Goal: Task Accomplishment & Management: Manage account settings

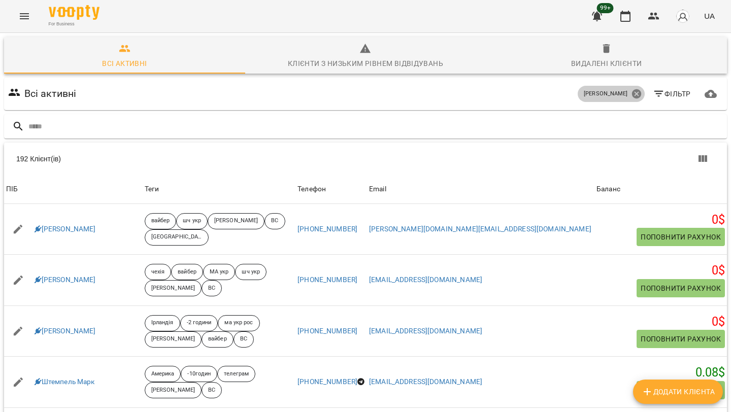
click at [632, 97] on icon at bounding box center [636, 93] width 11 height 11
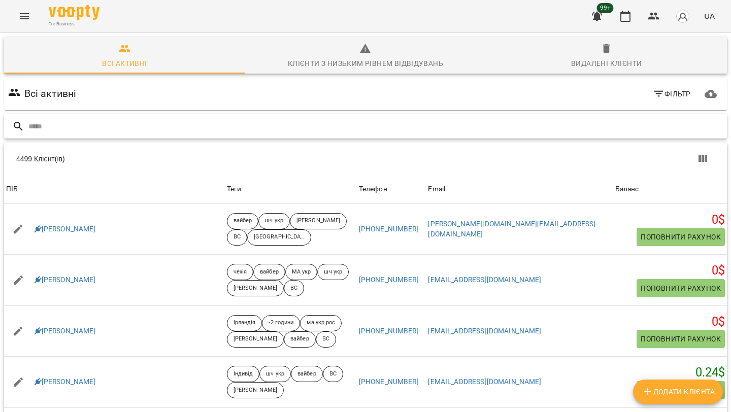
click at [433, 128] on input "text" at bounding box center [375, 126] width 694 height 17
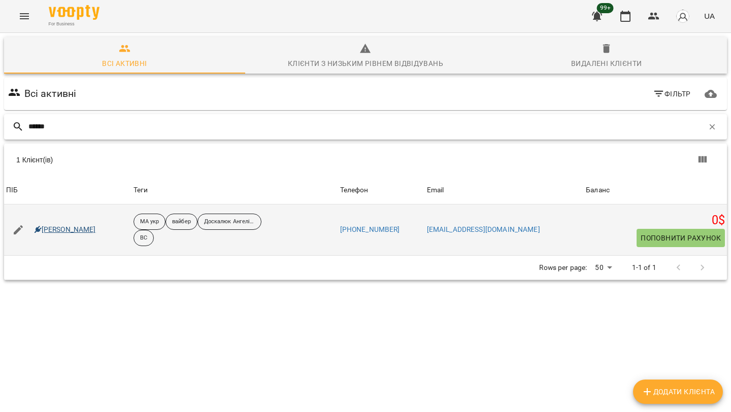
type input "******"
click at [54, 229] on link "Пасіка Александер" at bounding box center [65, 230] width 61 height 10
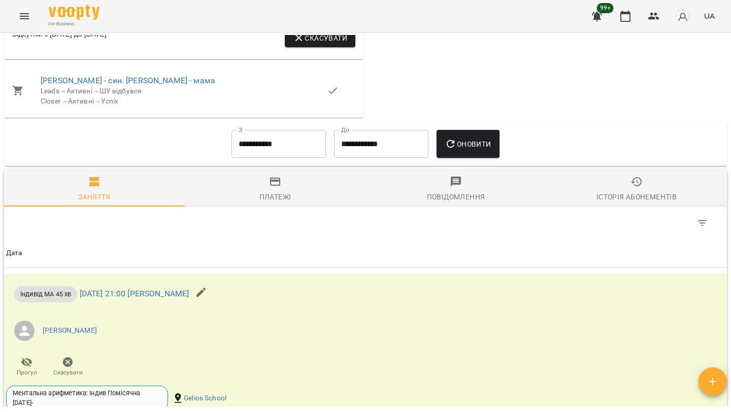
scroll to position [1069, 0]
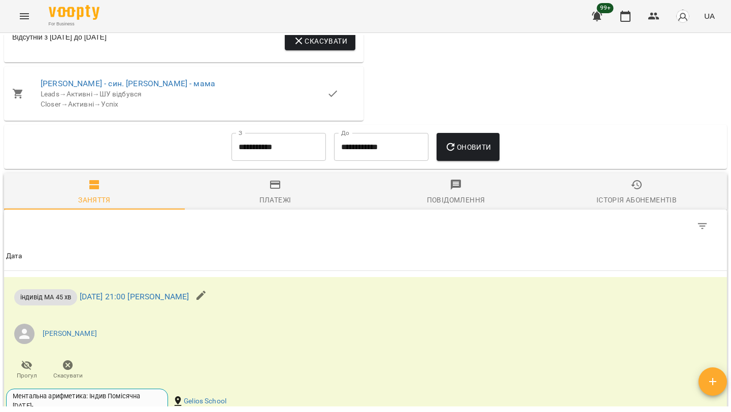
click at [266, 161] on input "**********" at bounding box center [278, 147] width 94 height 28
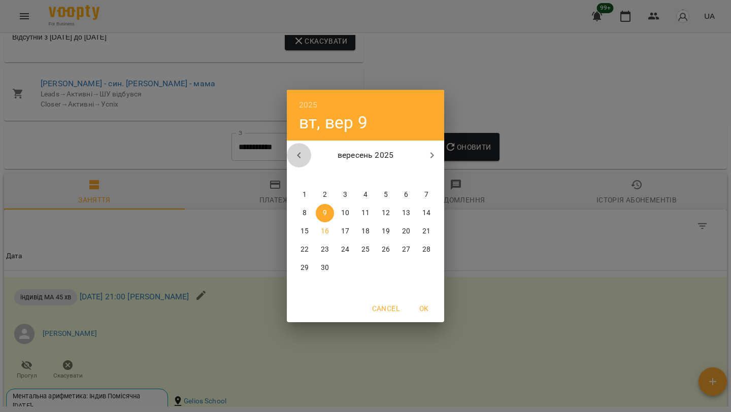
click at [305, 155] on button "button" at bounding box center [299, 155] width 24 height 24
click at [327, 193] on span "1" at bounding box center [325, 195] width 18 height 10
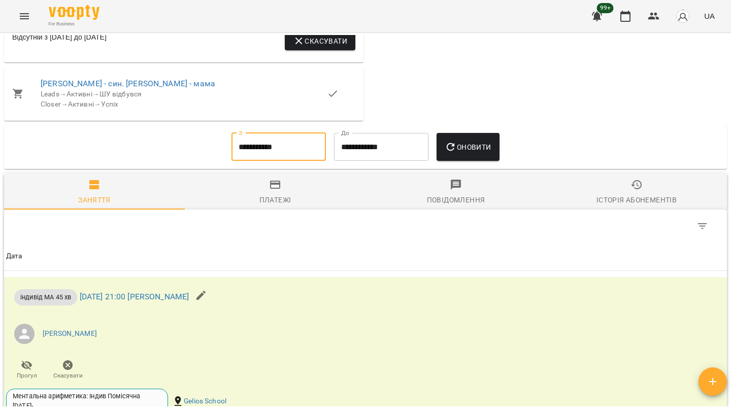
click at [456, 153] on icon "button" at bounding box center [451, 147] width 12 height 12
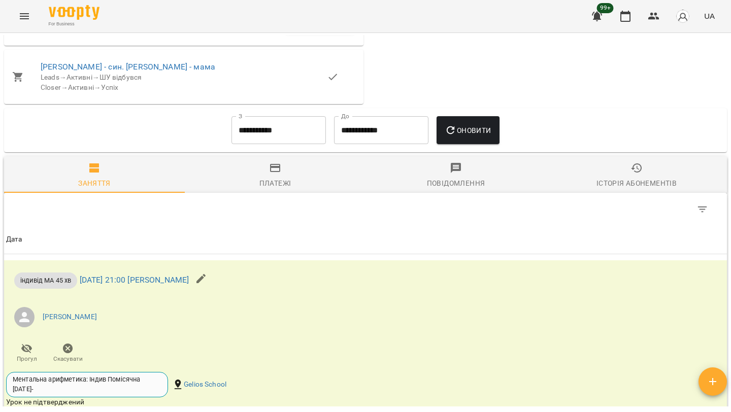
scroll to position [1085, 0]
click at [268, 145] on input "**********" at bounding box center [278, 131] width 94 height 28
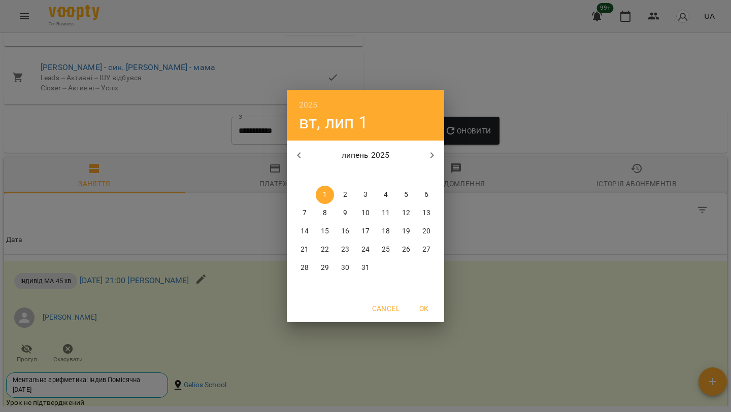
click at [302, 149] on button "button" at bounding box center [299, 155] width 24 height 24
click at [302, 149] on icon "button" at bounding box center [299, 155] width 12 height 12
click at [369, 195] on span "1" at bounding box center [365, 195] width 18 height 10
type input "**********"
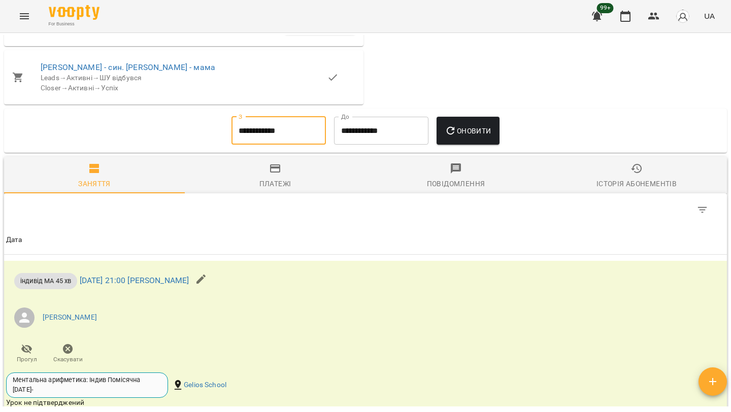
click at [474, 137] on span "Оновити" at bounding box center [468, 131] width 46 height 12
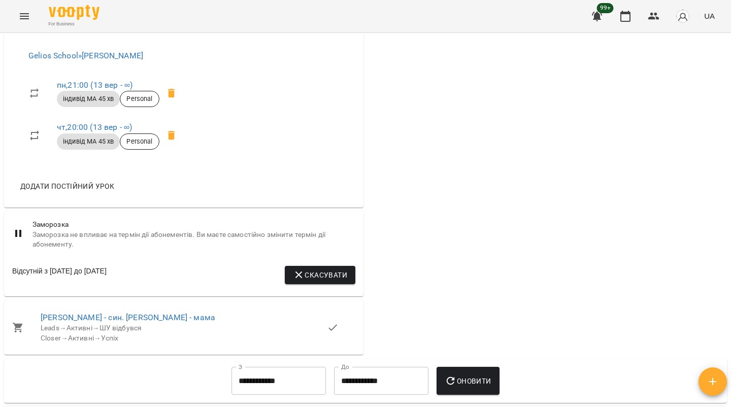
scroll to position [802, 0]
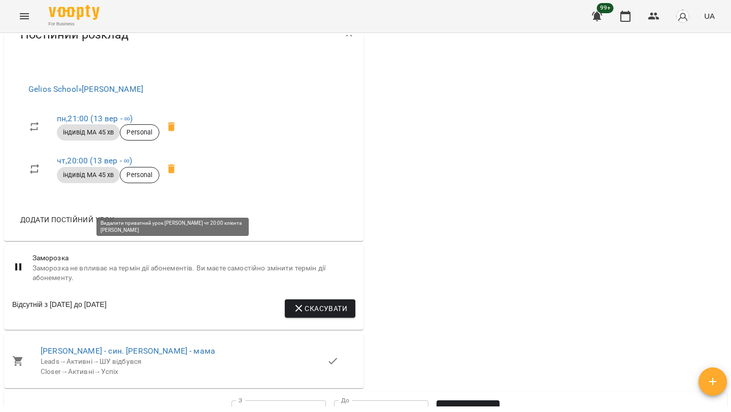
click at [173, 174] on icon at bounding box center [171, 168] width 7 height 9
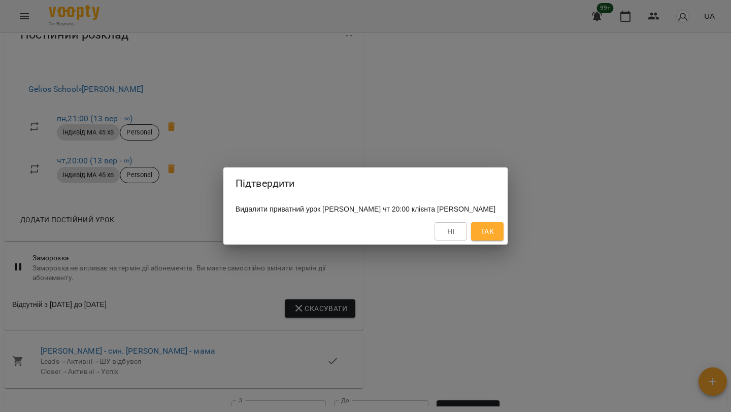
click at [494, 236] on span "Так" at bounding box center [487, 231] width 13 height 12
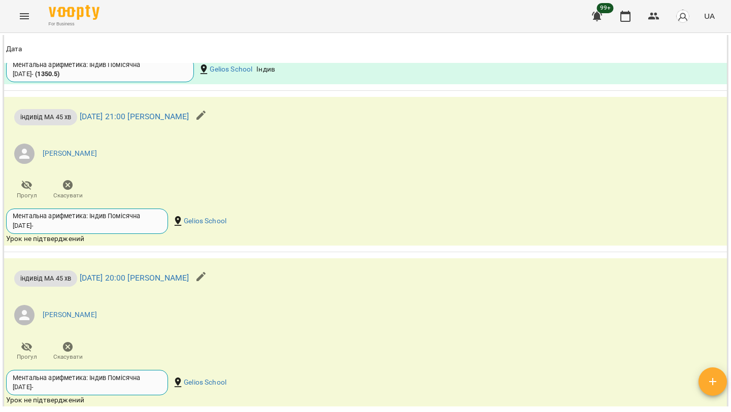
scroll to position [2913, 0]
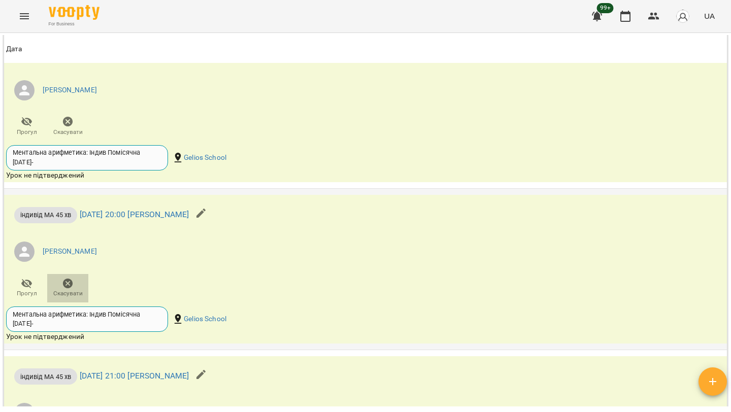
click at [69, 303] on button "Скасувати" at bounding box center [67, 288] width 41 height 28
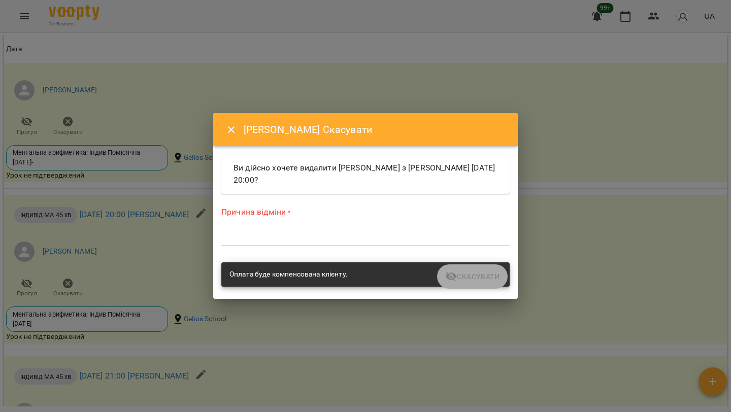
click at [298, 226] on div "Причина відміни * *" at bounding box center [365, 228] width 288 height 44
click at [297, 236] on textarea at bounding box center [365, 238] width 288 height 10
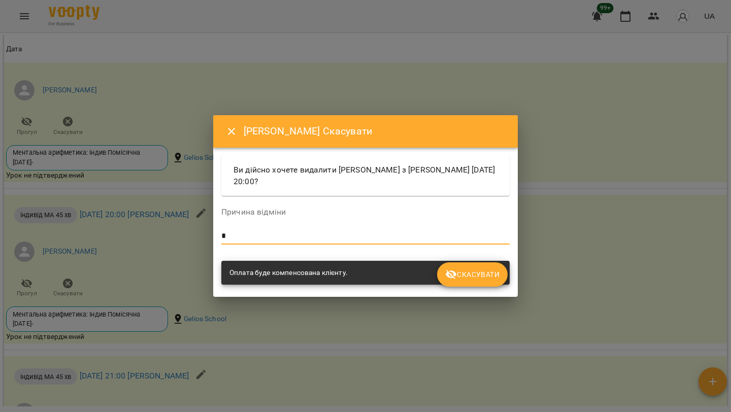
click at [484, 274] on span "Скасувати" at bounding box center [472, 275] width 54 height 12
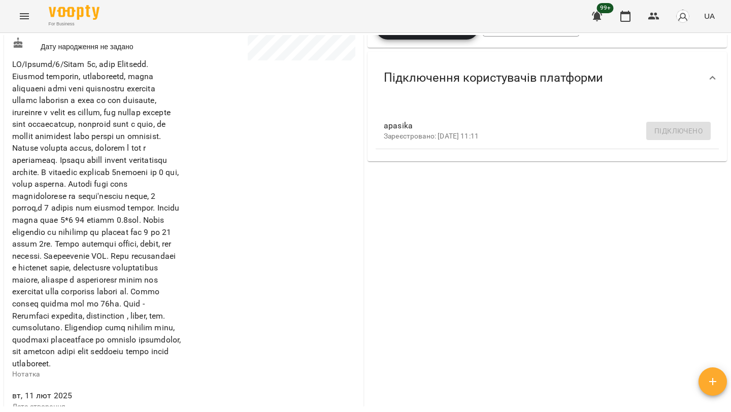
scroll to position [0, 0]
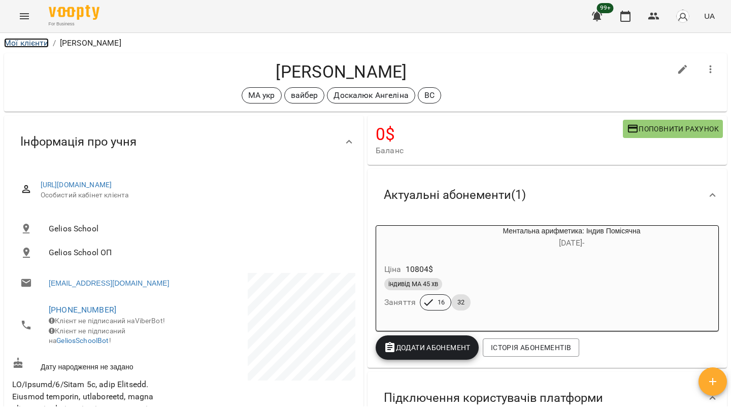
click at [20, 45] on link "Мої клієнти" at bounding box center [26, 43] width 45 height 10
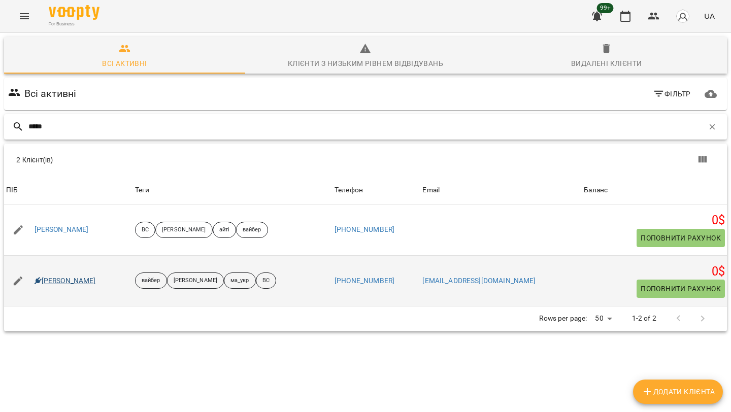
type input "*****"
click at [80, 276] on link "Полетаєв Тимофій" at bounding box center [65, 281] width 61 height 10
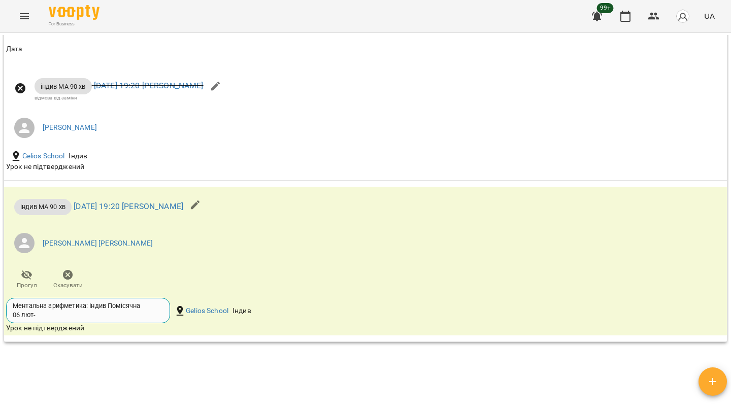
scroll to position [1134, 0]
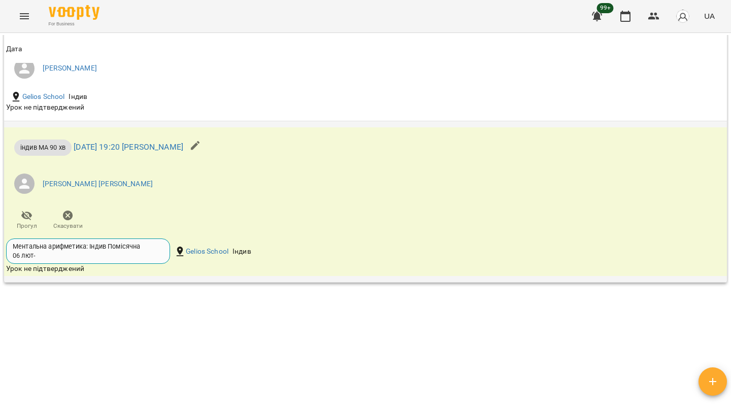
click at [67, 231] on button "Скасувати" at bounding box center [67, 220] width 41 height 28
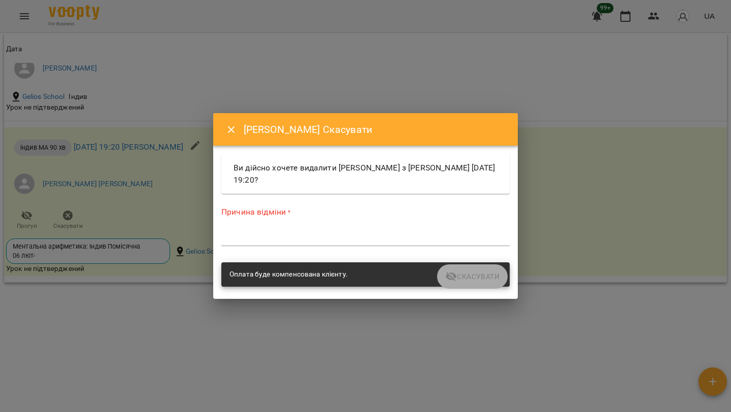
click at [268, 240] on textarea at bounding box center [365, 238] width 288 height 10
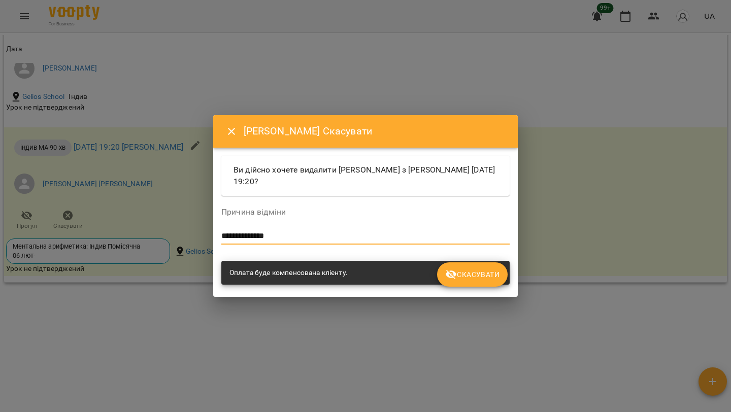
type textarea "**********"
click at [488, 269] on span "Скасувати" at bounding box center [472, 275] width 54 height 12
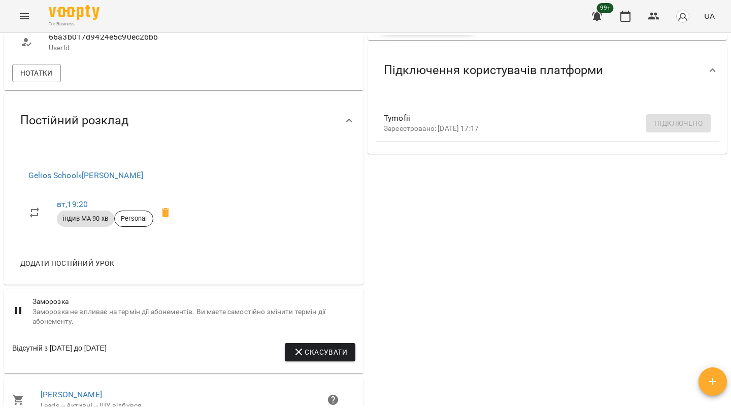
scroll to position [0, 0]
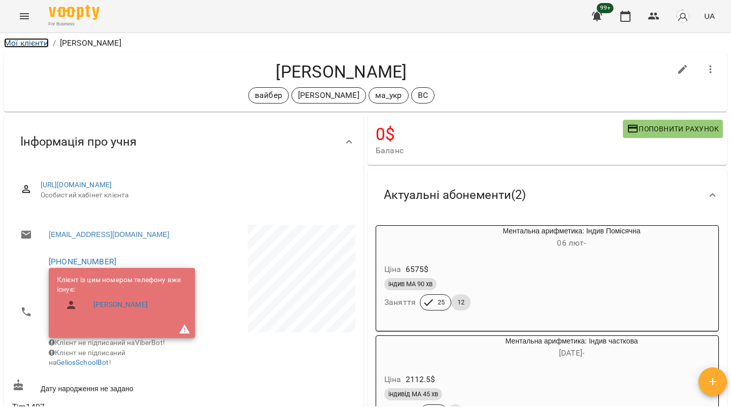
click at [41, 42] on link "Мої клієнти" at bounding box center [26, 43] width 45 height 10
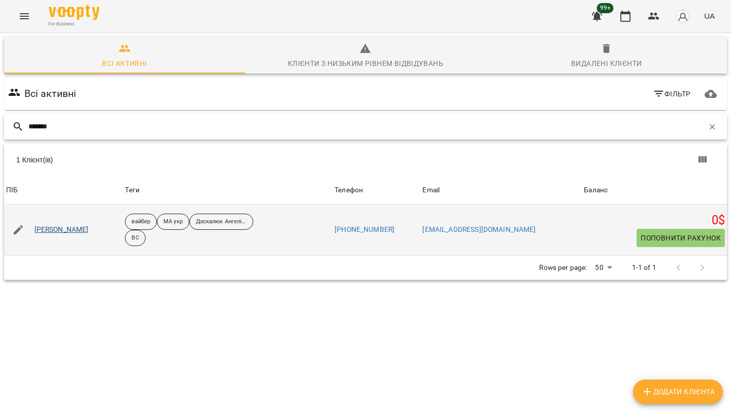
type input "*******"
click at [55, 231] on link "Пахомов Іван" at bounding box center [62, 230] width 54 height 10
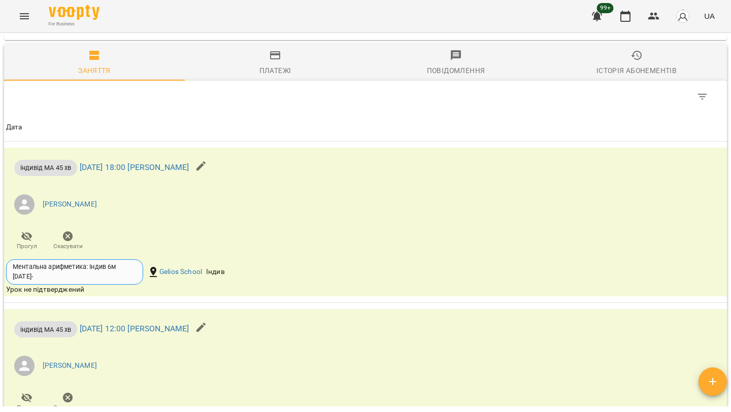
scroll to position [941, 0]
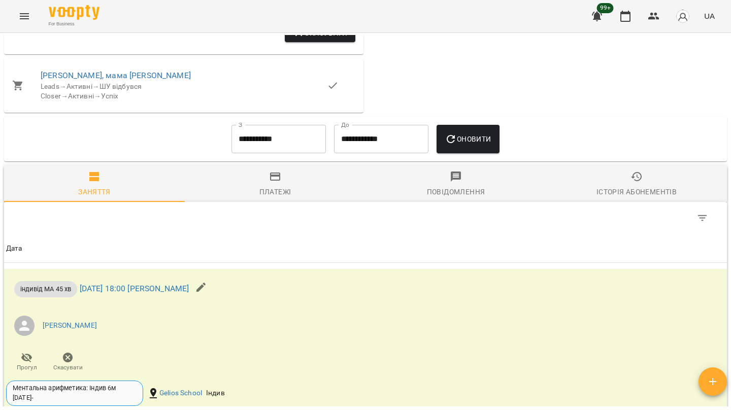
click at [281, 153] on input "**********" at bounding box center [278, 139] width 94 height 28
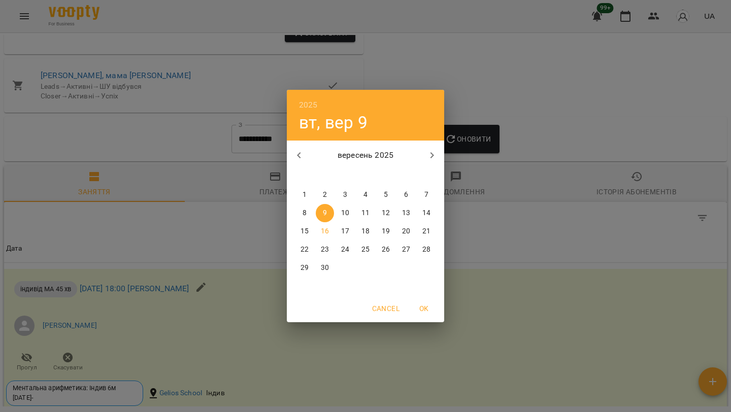
click at [308, 151] on button "button" at bounding box center [299, 155] width 24 height 24
click at [236, 173] on div "2025 вт, вер 9 серпень 2025 пн вт ср чт пт сб нд 28 29 30 31 1 2 3 4 5 6 7 8 9 …" at bounding box center [365, 206] width 731 height 412
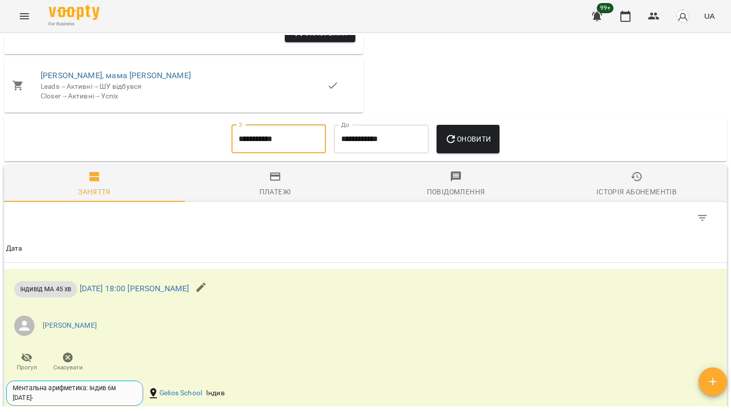
click at [240, 153] on input "**********" at bounding box center [278, 139] width 94 height 28
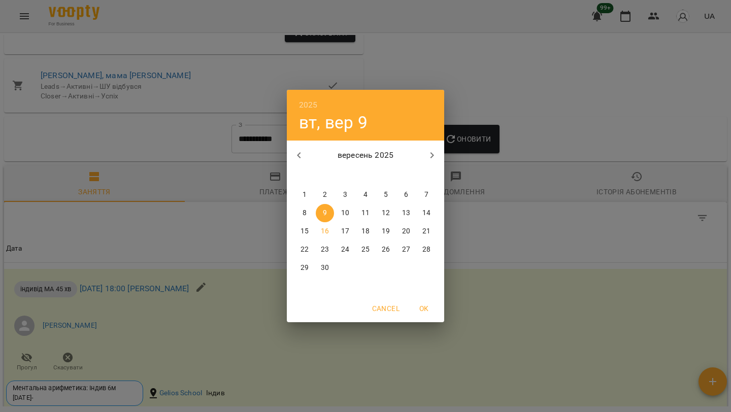
click at [294, 159] on icon "button" at bounding box center [299, 155] width 12 height 12
click at [387, 197] on p "1" at bounding box center [386, 195] width 4 height 10
type input "**********"
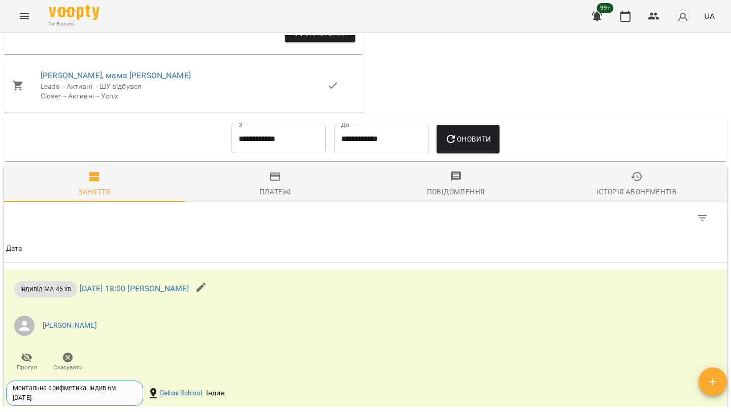
click at [509, 157] on div "**********" at bounding box center [365, 139] width 707 height 37
click at [489, 145] on span "Оновити" at bounding box center [468, 139] width 46 height 12
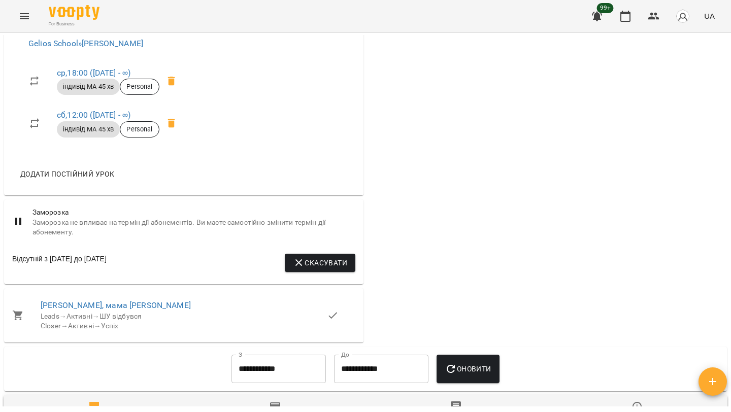
scroll to position [0, 0]
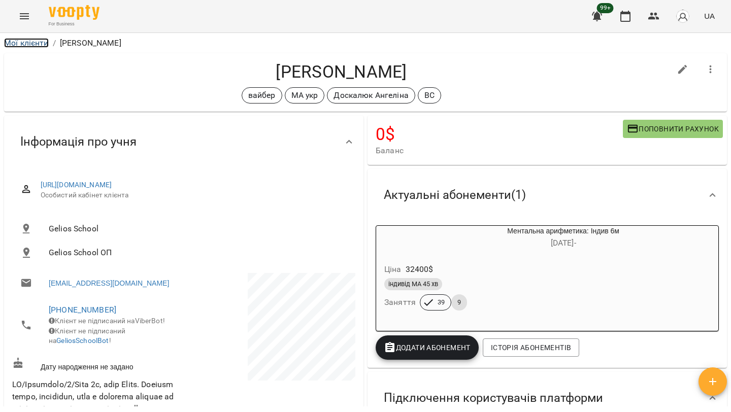
click at [36, 44] on link "Мої клієнти" at bounding box center [26, 43] width 45 height 10
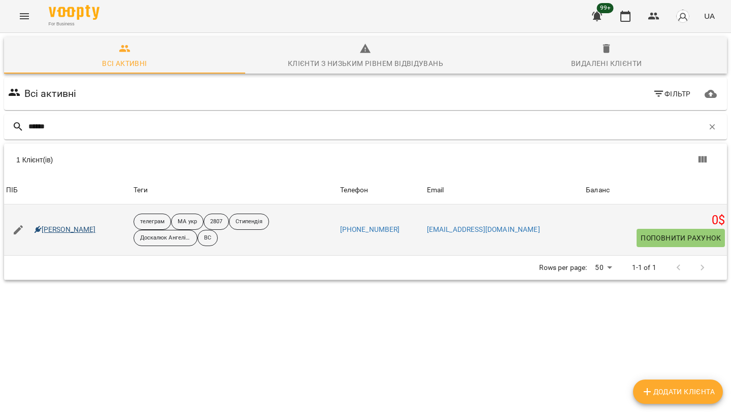
type input "******"
click at [96, 229] on link "Савранська Єва Денисівна" at bounding box center [65, 230] width 61 height 10
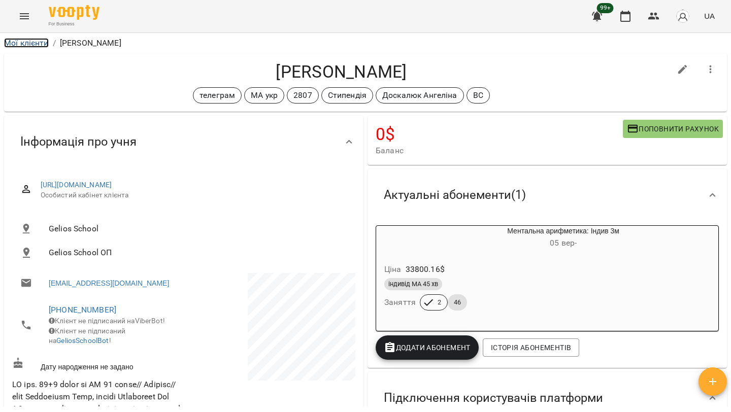
click at [38, 44] on link "Мої клієнти" at bounding box center [26, 43] width 45 height 10
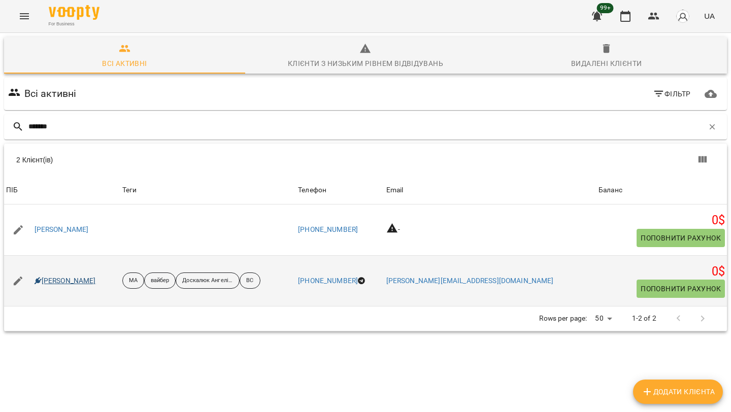
type input "*******"
click at [70, 281] on link "Тіхоновський Матвій" at bounding box center [65, 281] width 61 height 10
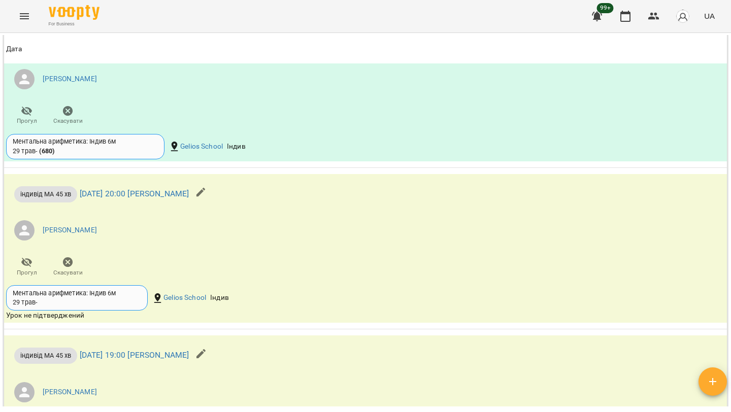
scroll to position [1474, 0]
click at [63, 269] on icon "button" at bounding box center [68, 263] width 12 height 12
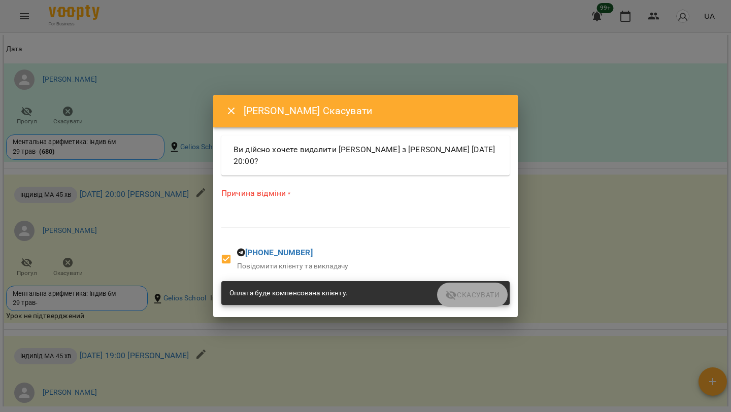
click at [266, 213] on div "*" at bounding box center [365, 219] width 288 height 16
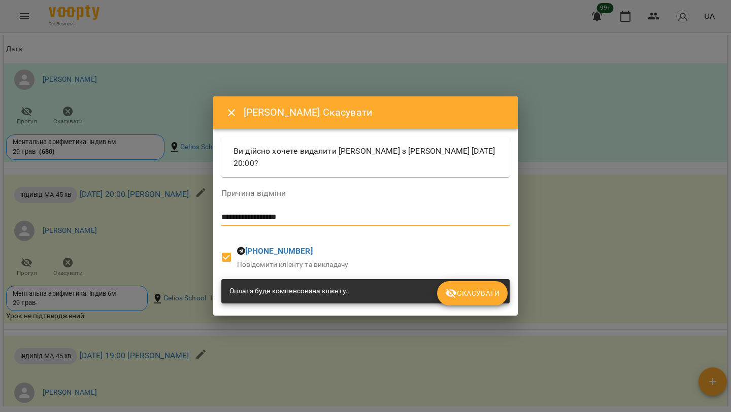
type textarea "**********"
click at [441, 286] on button "Скасувати" at bounding box center [472, 293] width 71 height 24
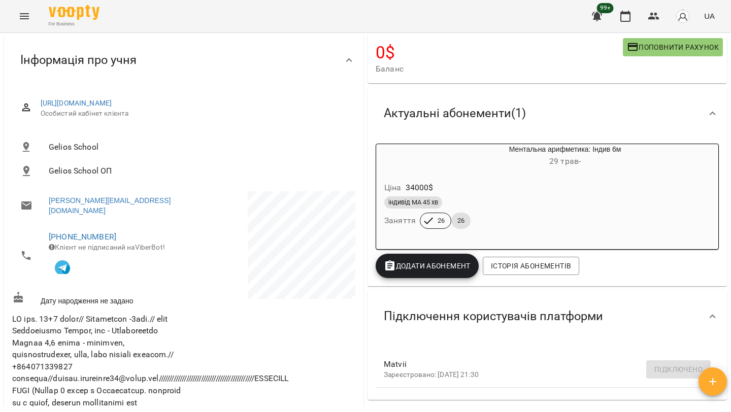
scroll to position [0, 0]
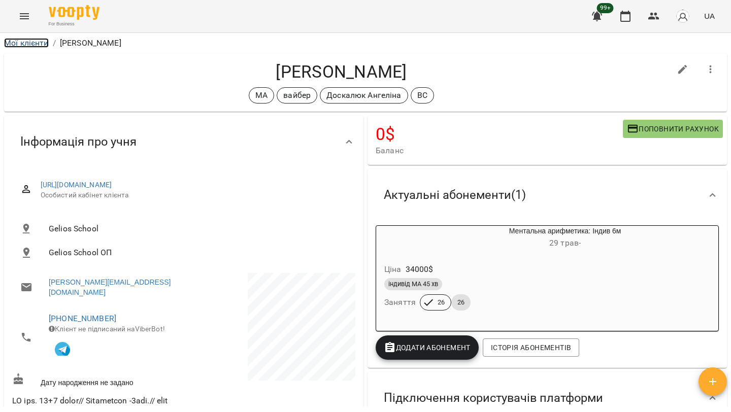
click at [37, 41] on link "Мої клієнти" at bounding box center [26, 43] width 45 height 10
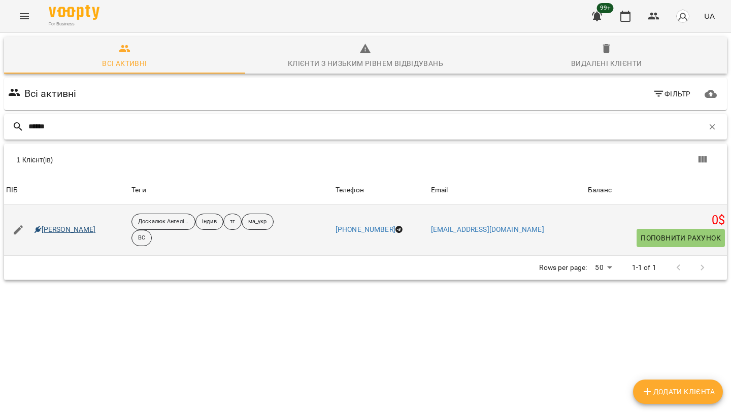
type input "******"
click at [73, 227] on link "Богдан Логвін" at bounding box center [65, 230] width 61 height 10
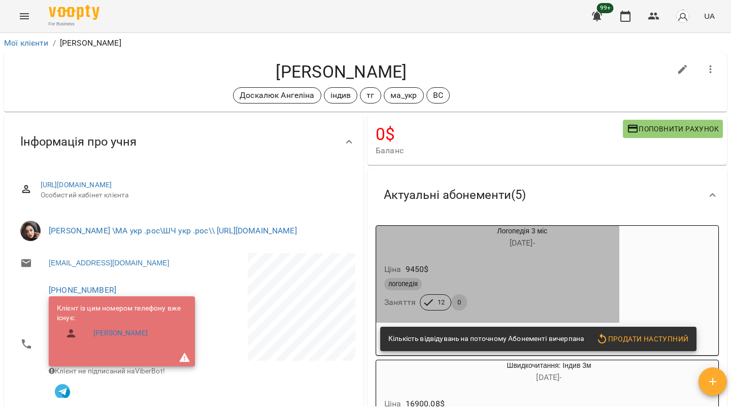
click at [500, 275] on div "Ціна 9450 $" at bounding box center [497, 269] width 231 height 18
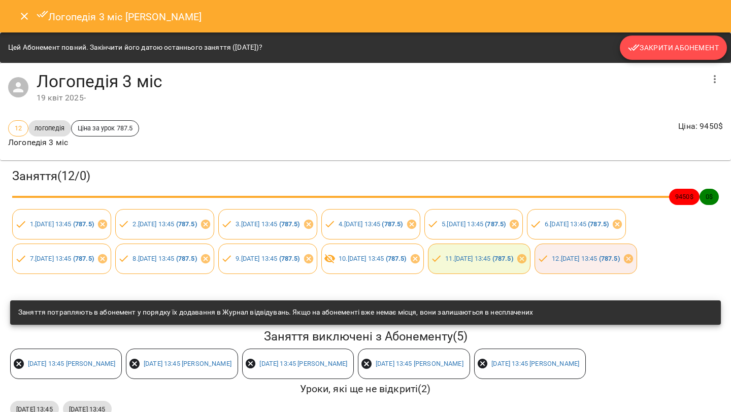
click at [673, 46] on span "Закрити Абонемент" at bounding box center [673, 48] width 91 height 12
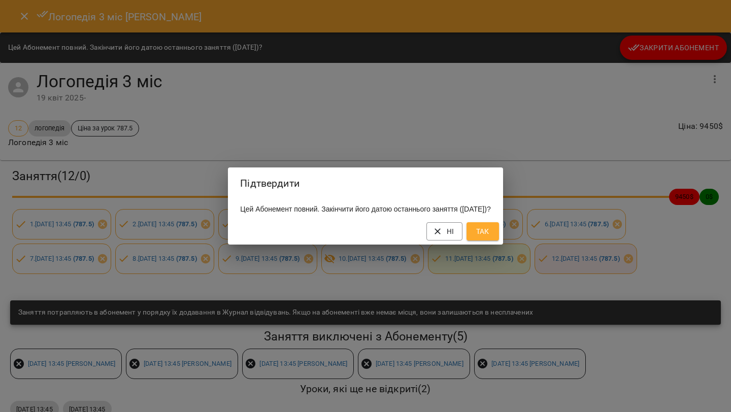
click at [491, 231] on span "Так" at bounding box center [483, 231] width 16 height 12
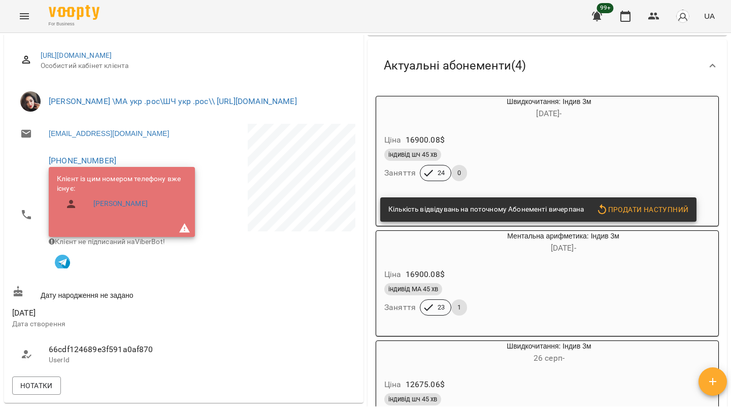
scroll to position [123, 0]
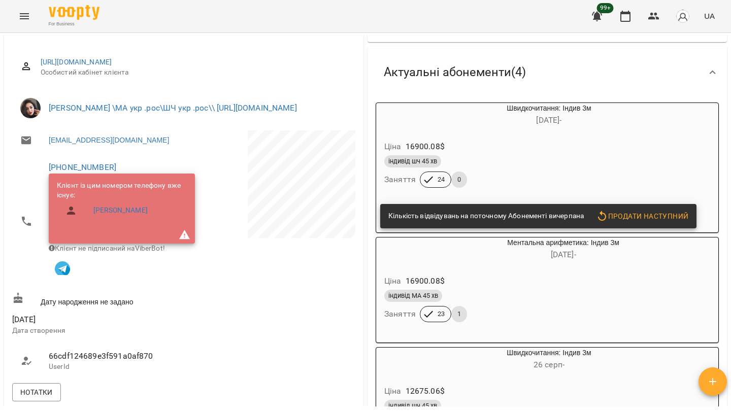
click at [528, 154] on div "Ціна 16900.08 $" at bounding box center [524, 147] width 285 height 18
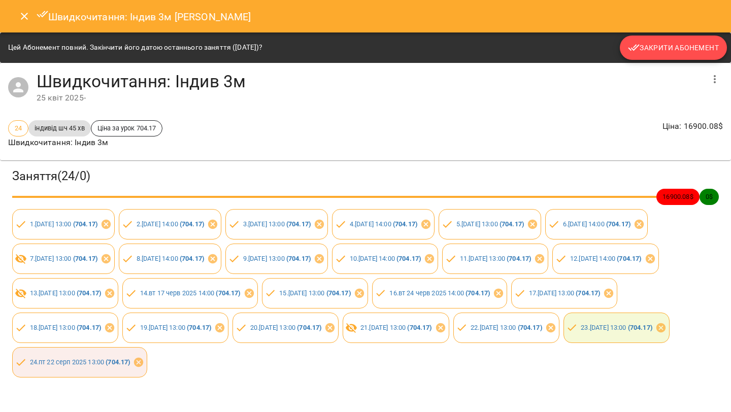
click at [699, 50] on span "Закрити Абонемент" at bounding box center [673, 48] width 91 height 12
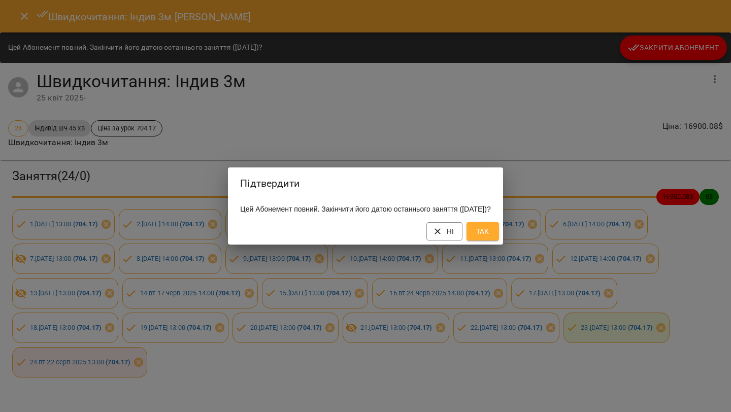
click at [499, 236] on button "Так" at bounding box center [483, 231] width 32 height 18
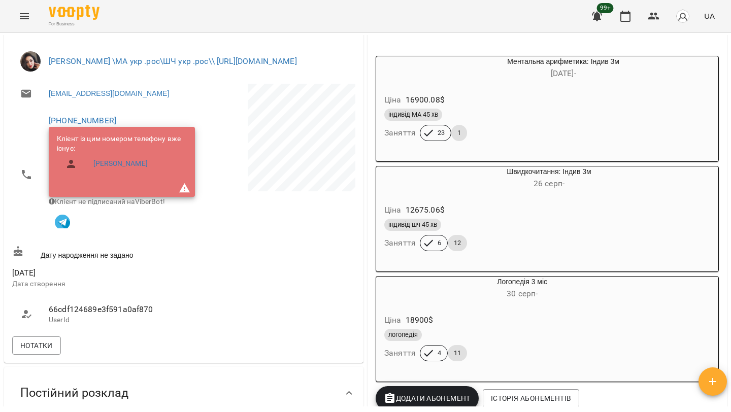
scroll to position [0, 0]
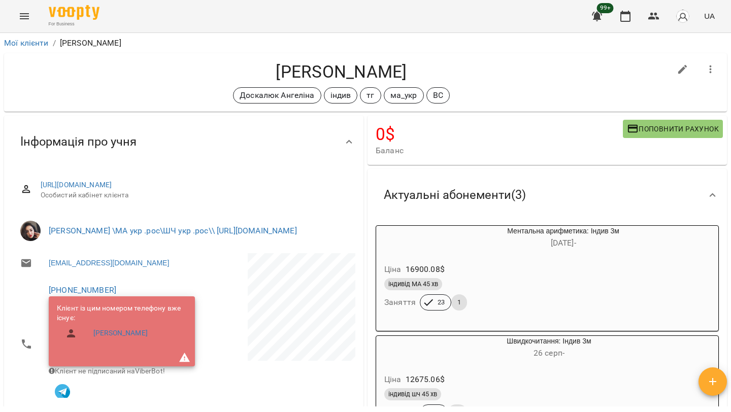
click at [25, 49] on div "Мої клієнти / Богдан Логвін" at bounding box center [365, 43] width 727 height 16
click at [25, 45] on link "Мої клієнти" at bounding box center [26, 43] width 45 height 10
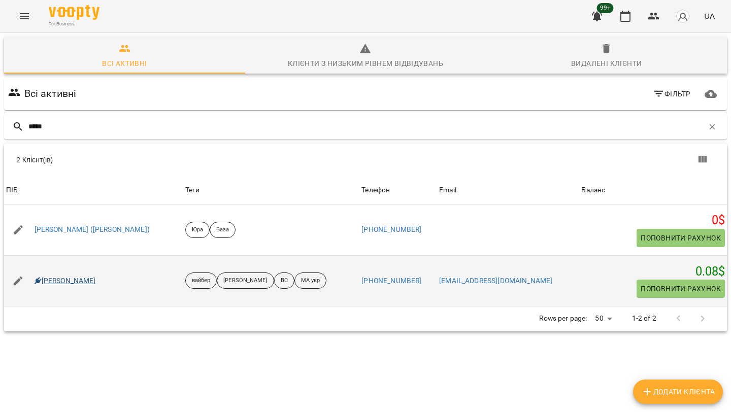
type input "*****"
click at [73, 277] on link "Кохан Віромира" at bounding box center [65, 281] width 61 height 10
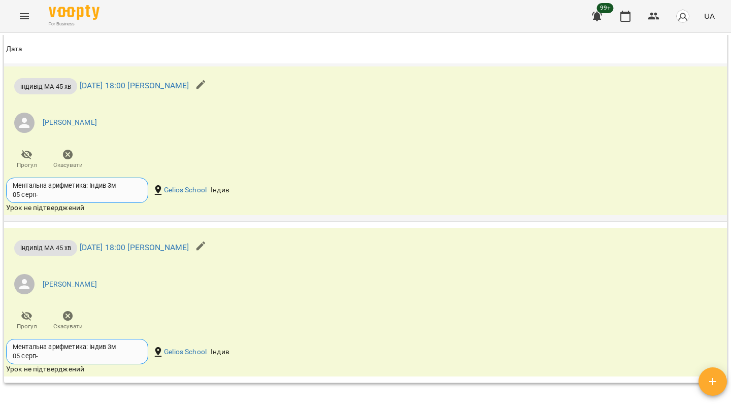
scroll to position [1479, 0]
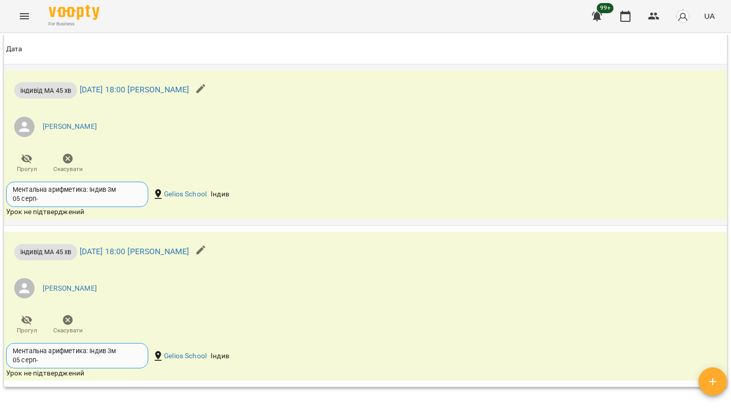
click at [63, 154] on icon "button" at bounding box center [68, 159] width 10 height 10
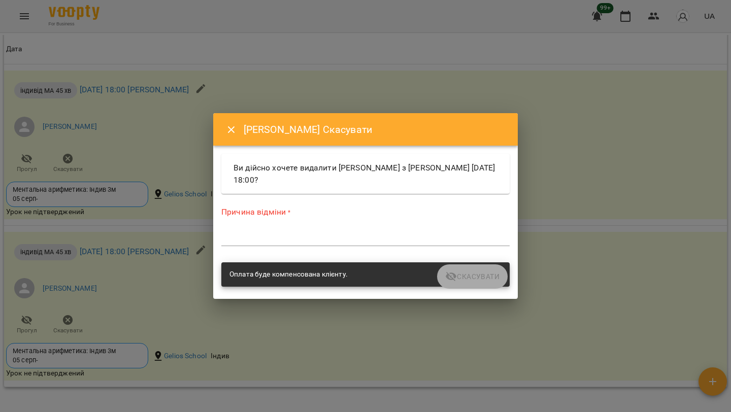
click at [232, 234] on textarea at bounding box center [365, 238] width 288 height 10
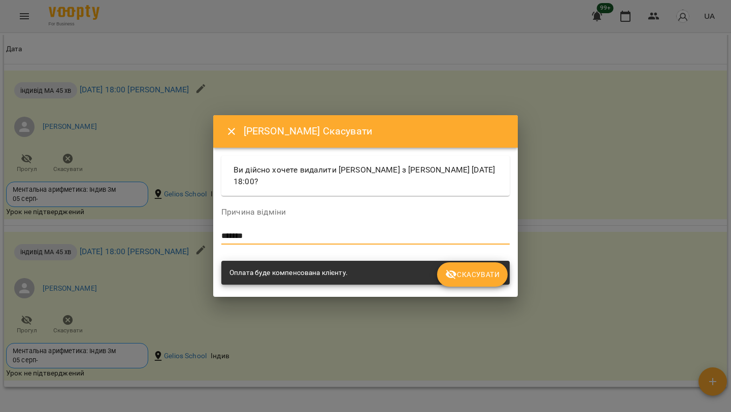
type textarea "*******"
click at [476, 281] on button "Скасувати" at bounding box center [472, 274] width 71 height 24
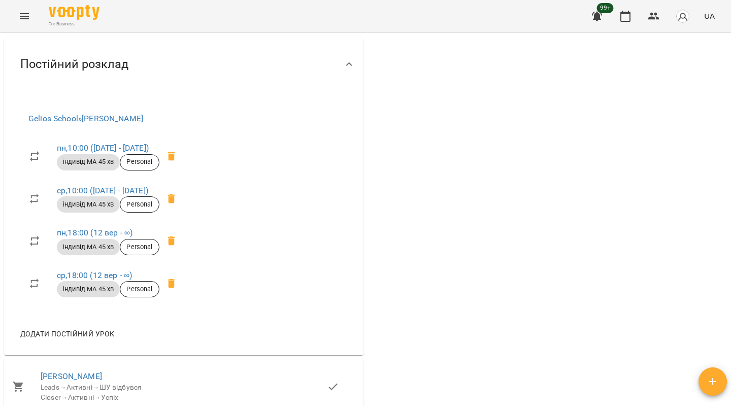
scroll to position [0, 0]
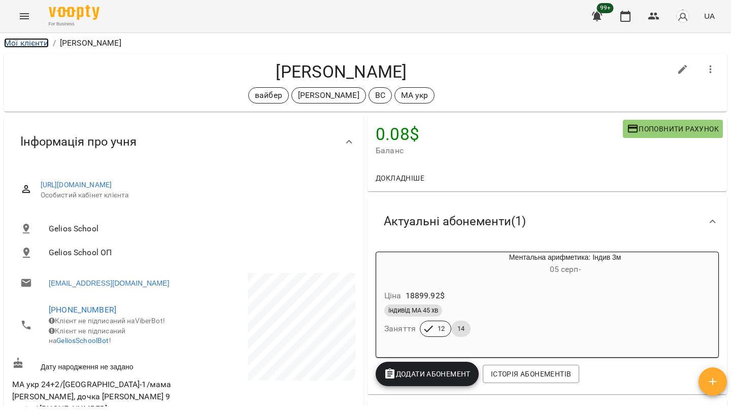
click at [38, 42] on link "Мої клієнти" at bounding box center [26, 43] width 45 height 10
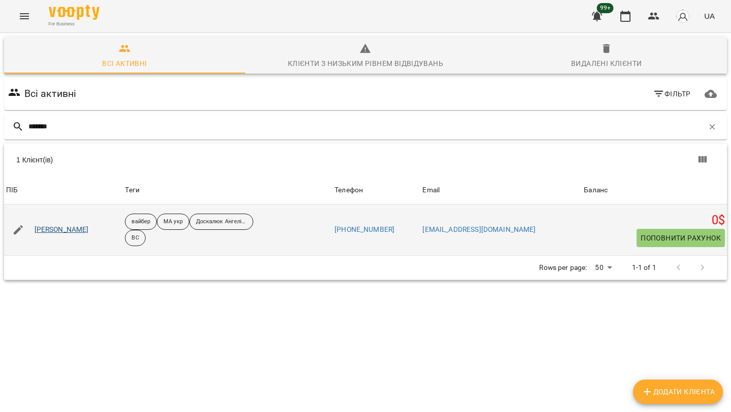
type input "*******"
click at [61, 232] on link "Пахомов Іван" at bounding box center [62, 230] width 54 height 10
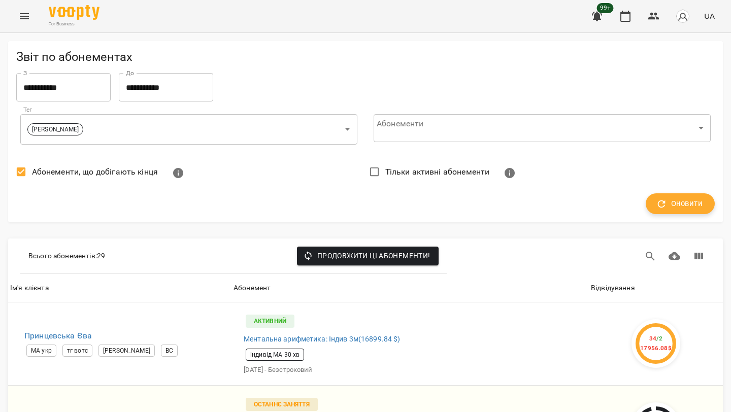
click at [674, 209] on span "Оновити" at bounding box center [680, 203] width 45 height 13
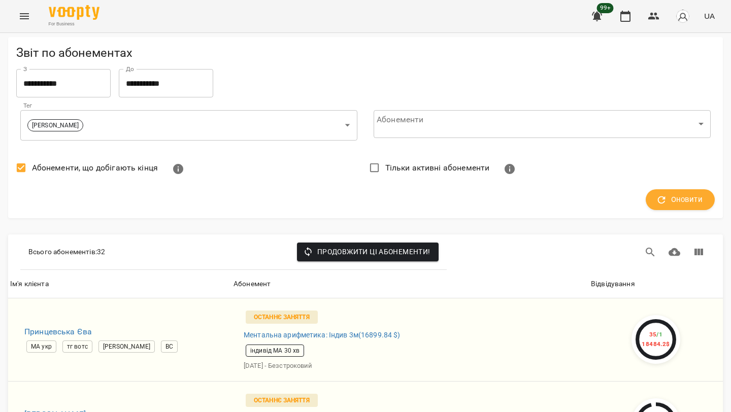
scroll to position [1475, 0]
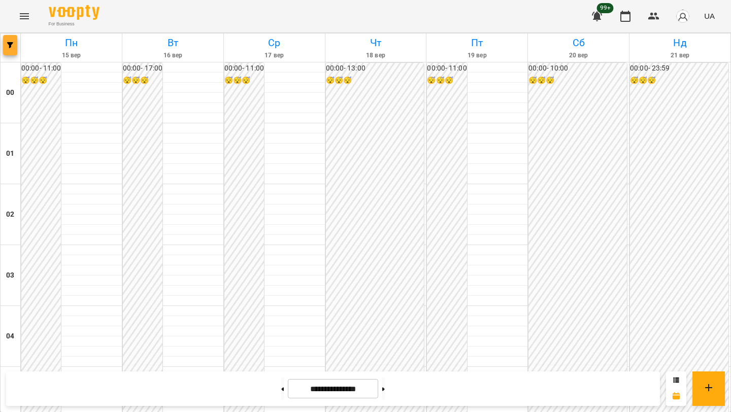
click at [4, 50] on button "button" at bounding box center [10, 45] width 14 height 20
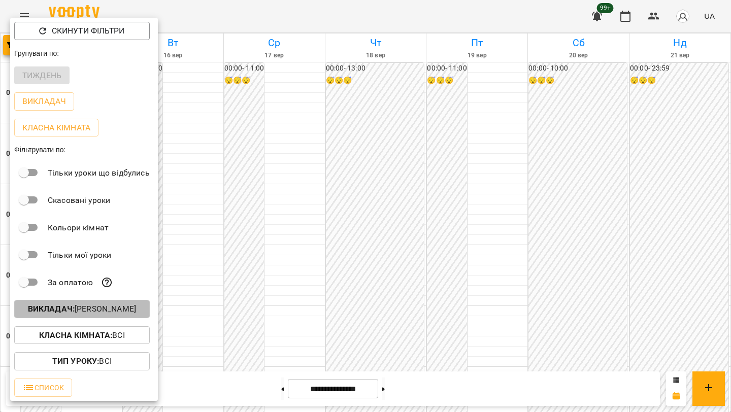
click at [123, 312] on p "Викладач : Єфіменко Оксана" at bounding box center [82, 309] width 108 height 12
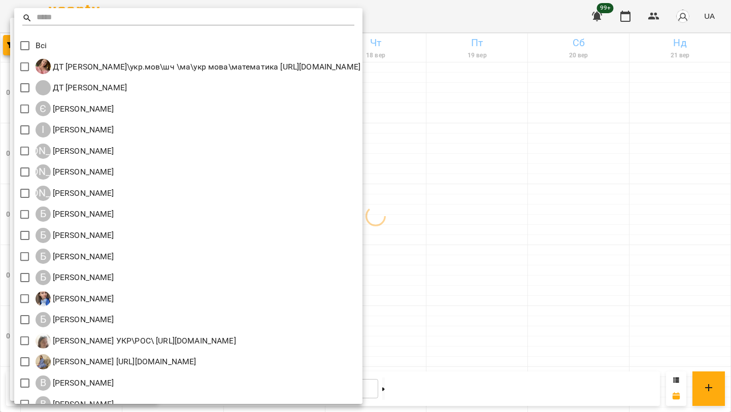
click at [96, 15] on input "text" at bounding box center [196, 18] width 318 height 15
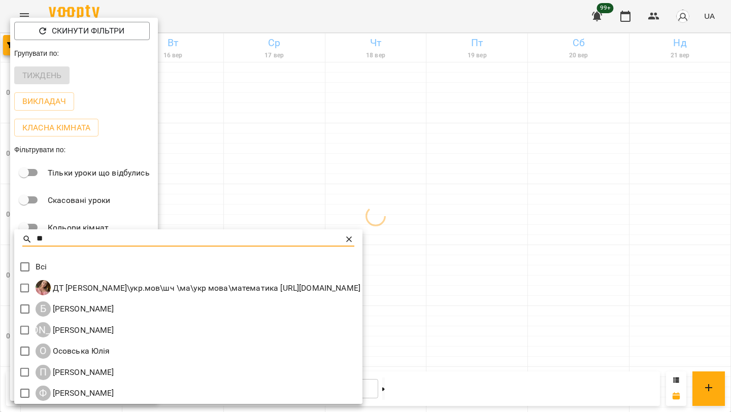
type input "*"
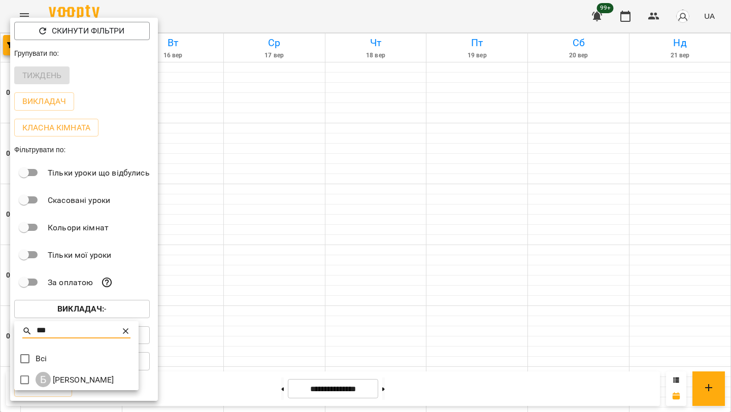
type input "***"
click at [529, 159] on div at bounding box center [365, 206] width 731 height 412
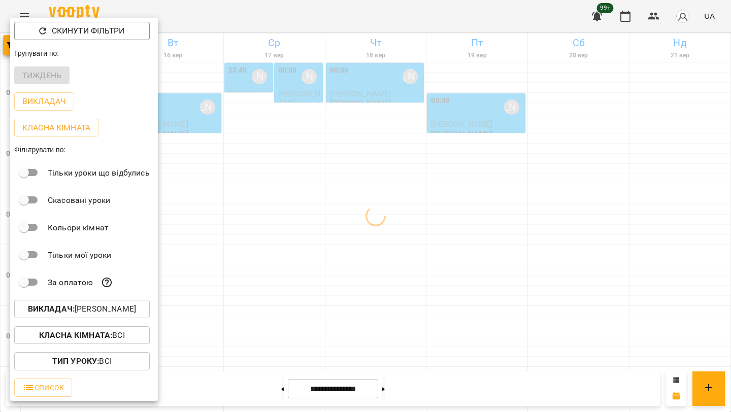
click at [529, 159] on div at bounding box center [365, 206] width 731 height 412
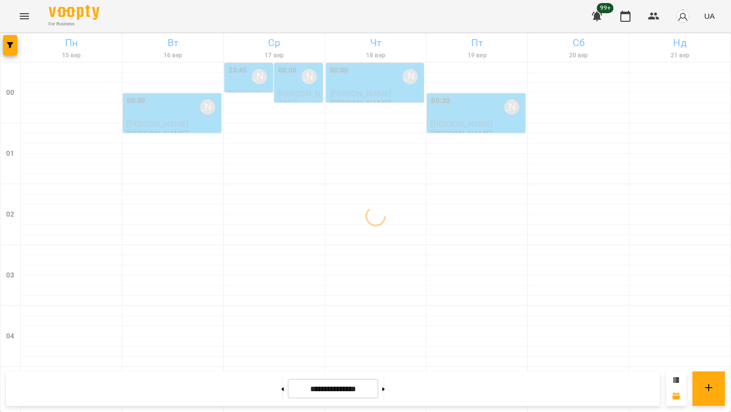
click at [353, 383] on input "**********" at bounding box center [333, 389] width 90 height 20
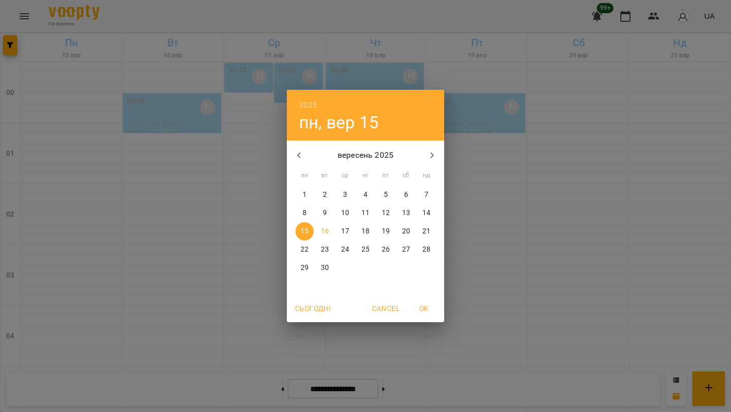
click at [429, 157] on icon "button" at bounding box center [432, 155] width 12 height 12
click at [408, 230] on p "18" at bounding box center [406, 231] width 8 height 10
type input "**********"
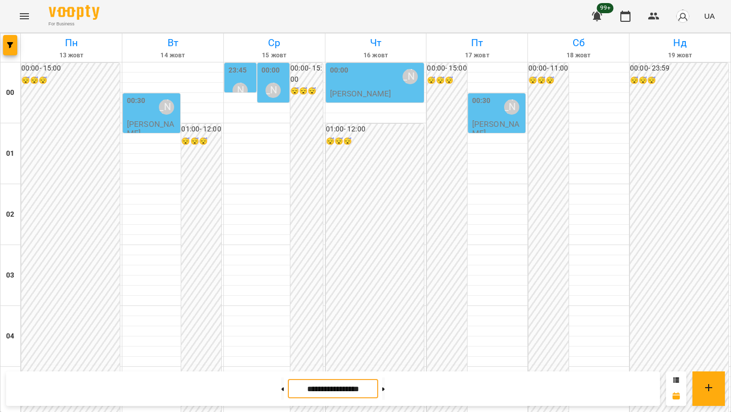
scroll to position [600, 0]
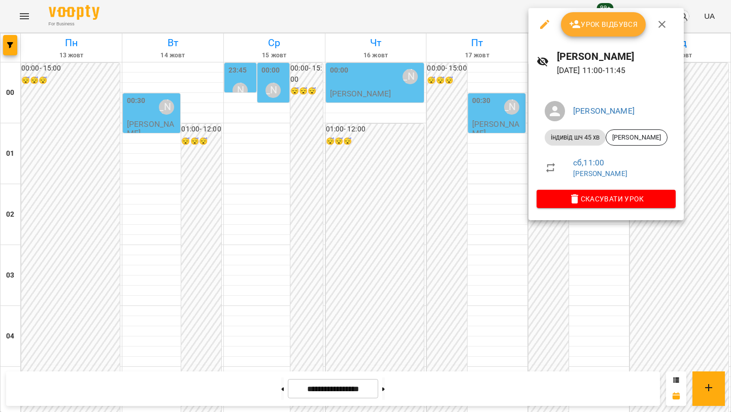
click at [391, 180] on div at bounding box center [365, 206] width 731 height 412
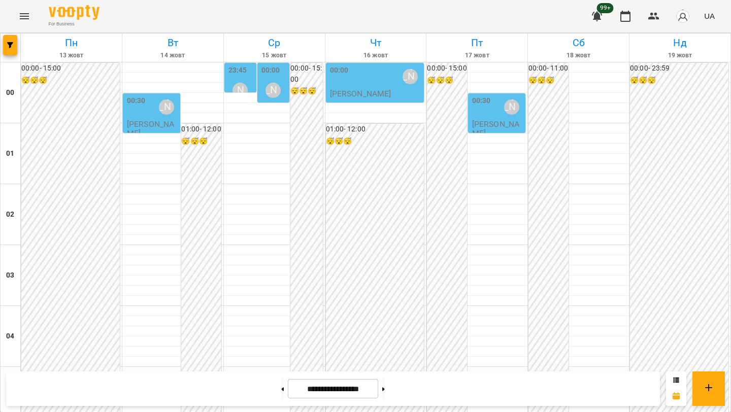
scroll to position [825, 0]
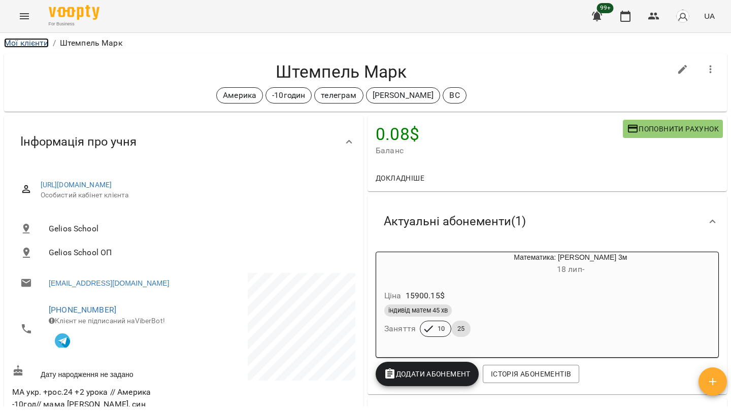
click at [37, 45] on link "Мої клієнти" at bounding box center [26, 43] width 45 height 10
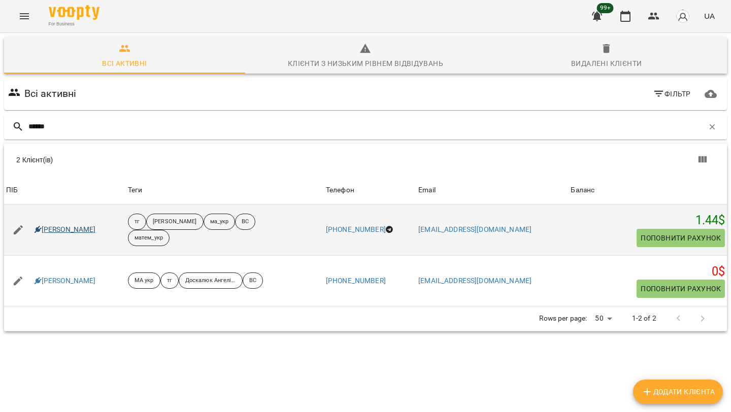
type input "******"
click at [66, 228] on link "[PERSON_NAME]" at bounding box center [65, 230] width 61 height 10
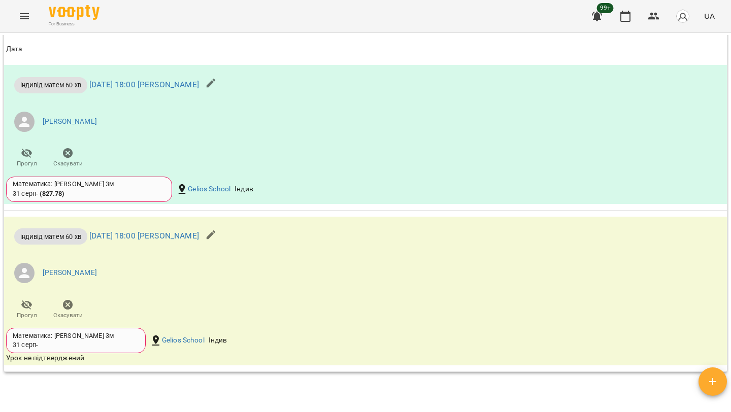
scroll to position [1111, 0]
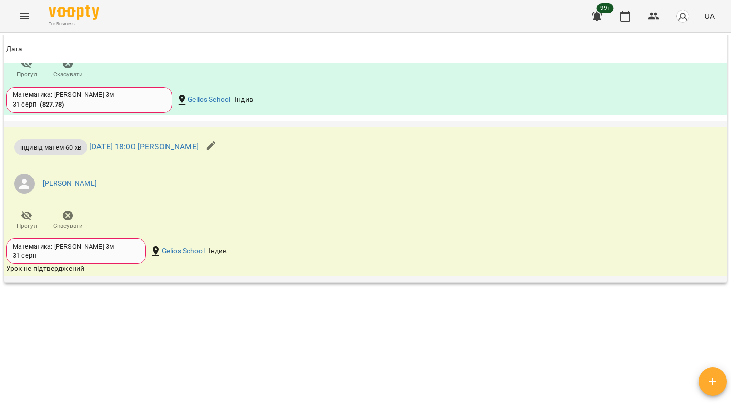
click at [66, 227] on span "Скасувати" at bounding box center [67, 226] width 29 height 9
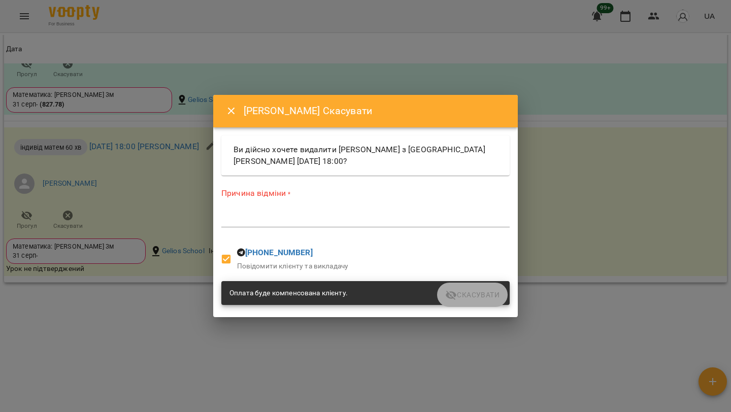
click at [281, 215] on textarea at bounding box center [365, 219] width 288 height 10
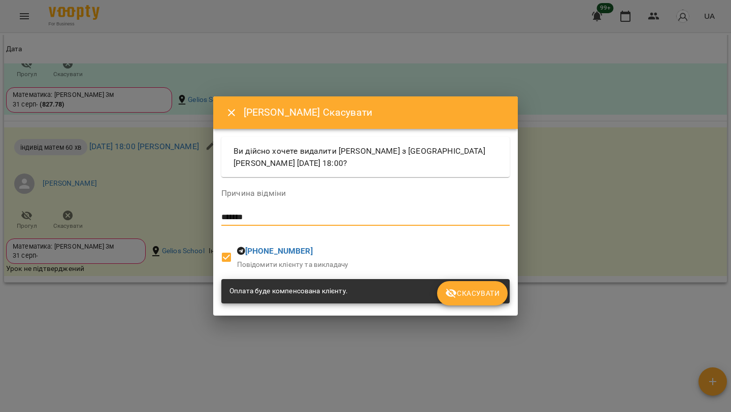
type textarea "*******"
click at [476, 291] on span "Скасувати" at bounding box center [472, 293] width 54 height 12
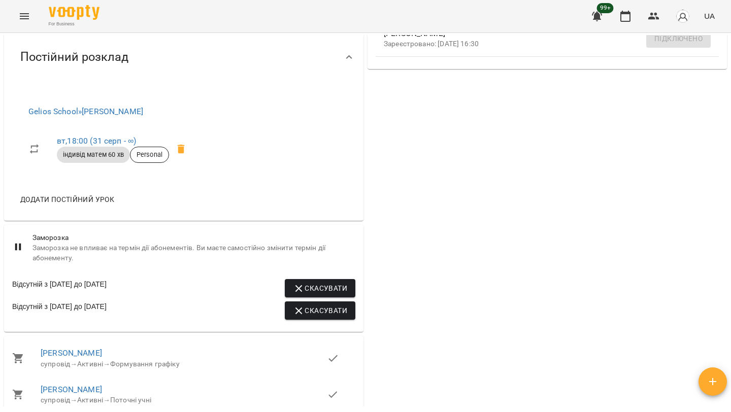
scroll to position [0, 0]
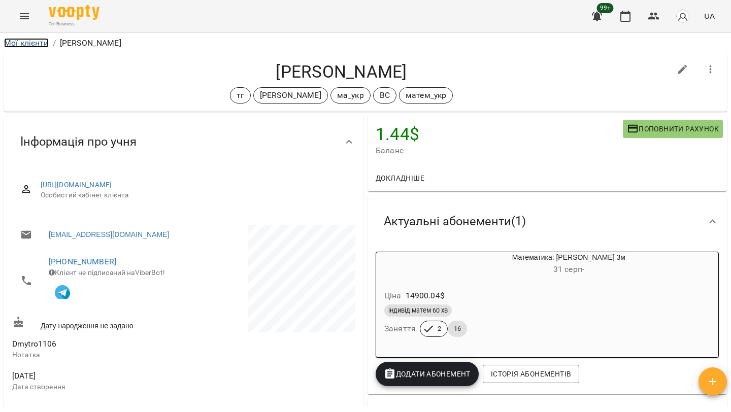
click at [27, 43] on link "Мої клієнти" at bounding box center [26, 43] width 45 height 10
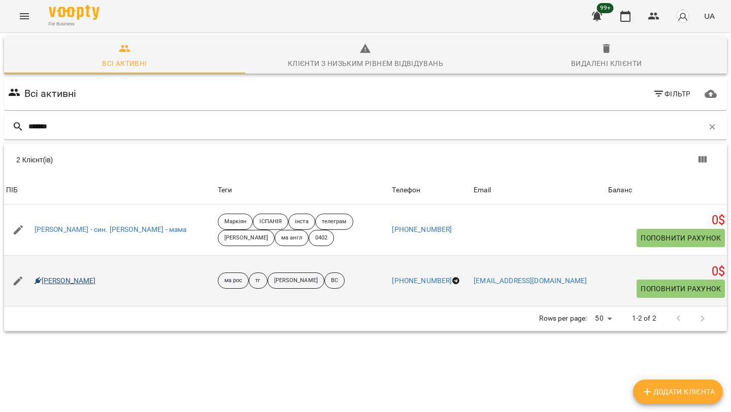
type input "*******"
click at [62, 281] on link "[PERSON_NAME]" at bounding box center [65, 281] width 61 height 10
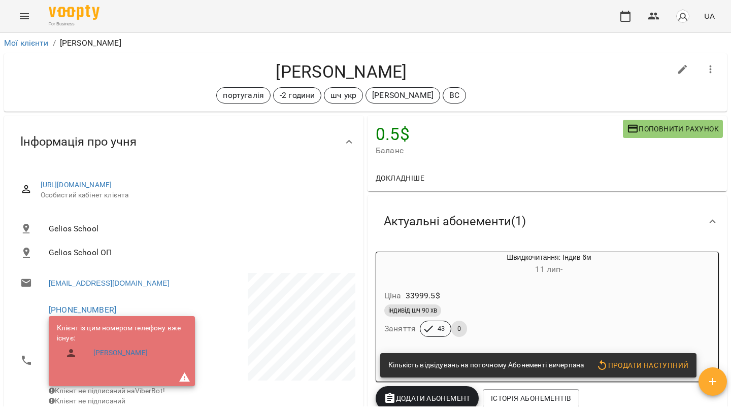
drag, startPoint x: 417, startPoint y: 71, endPoint x: 233, endPoint y: 70, distance: 183.8
click at [233, 70] on h4 "[PERSON_NAME]" at bounding box center [341, 71] width 658 height 21
click at [515, 39] on ol "Мої клієнти / [PERSON_NAME]" at bounding box center [365, 43] width 723 height 12
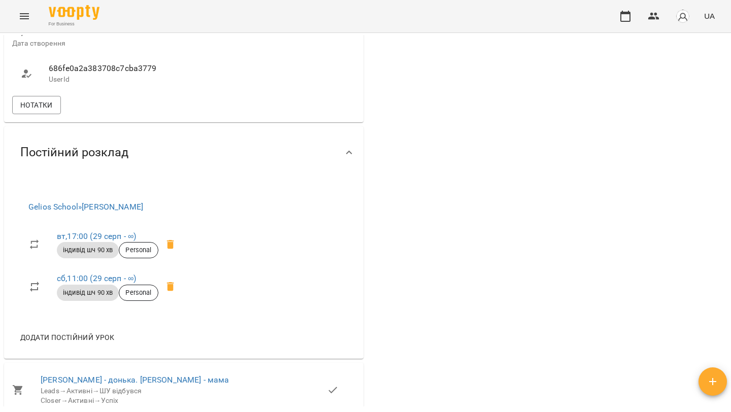
scroll to position [1154, 0]
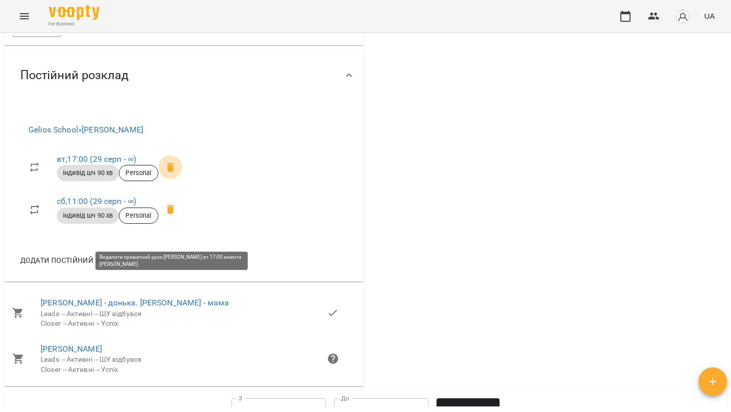
click at [175, 174] on icon at bounding box center [170, 167] width 12 height 12
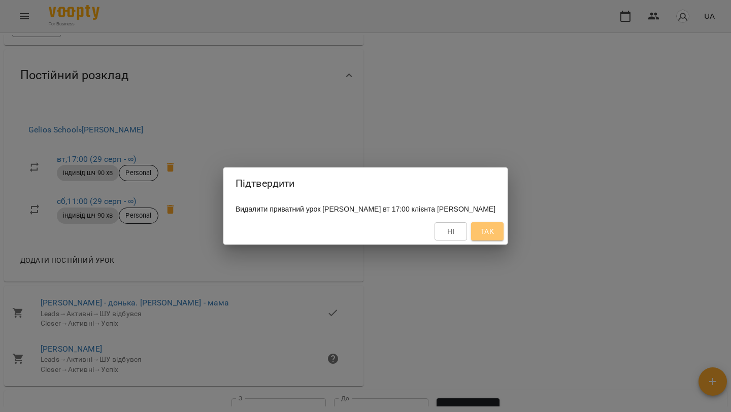
click at [492, 234] on span "Так" at bounding box center [487, 231] width 13 height 12
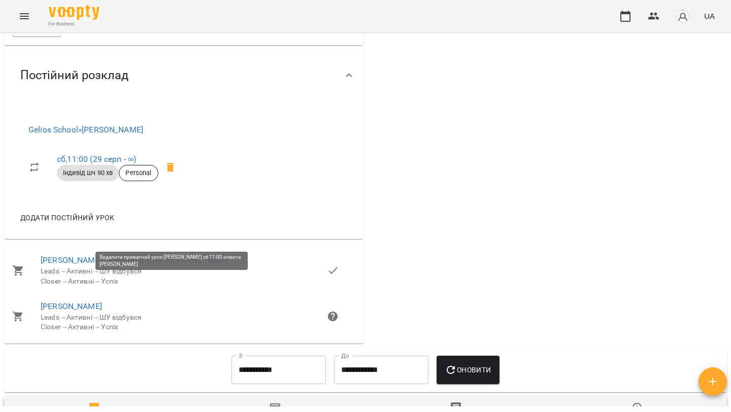
click at [171, 172] on icon at bounding box center [170, 167] width 7 height 9
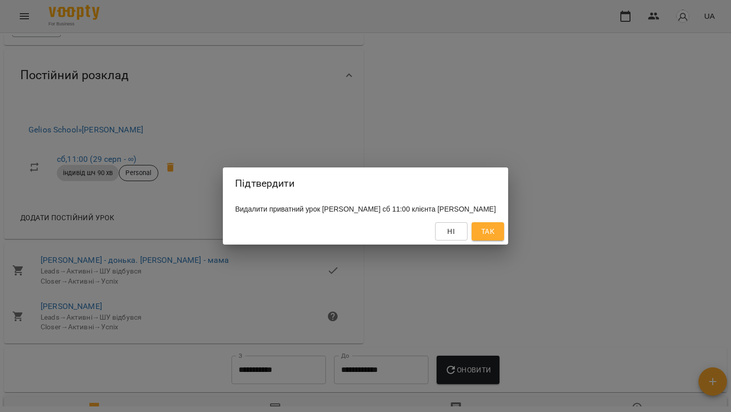
click at [504, 230] on button "Так" at bounding box center [488, 231] width 32 height 18
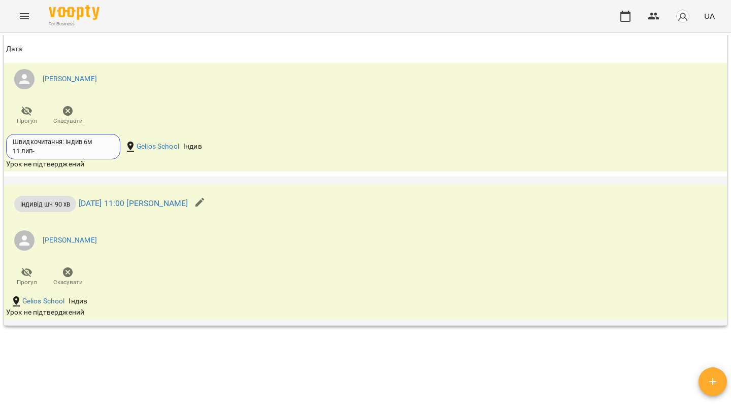
scroll to position [1771, 0]
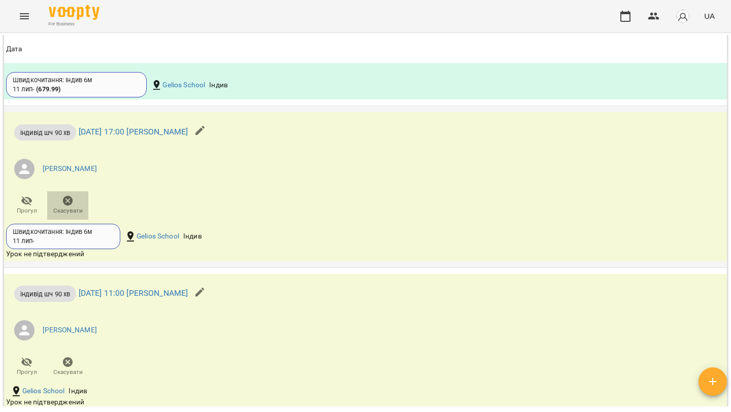
click at [71, 207] on icon "button" at bounding box center [68, 201] width 12 height 12
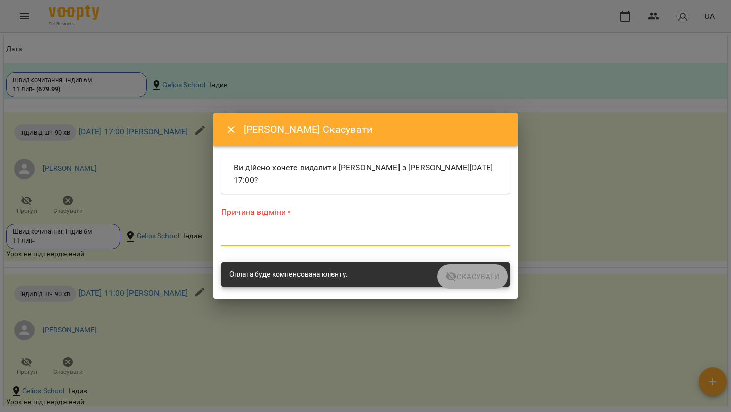
click at [311, 236] on textarea at bounding box center [365, 238] width 288 height 10
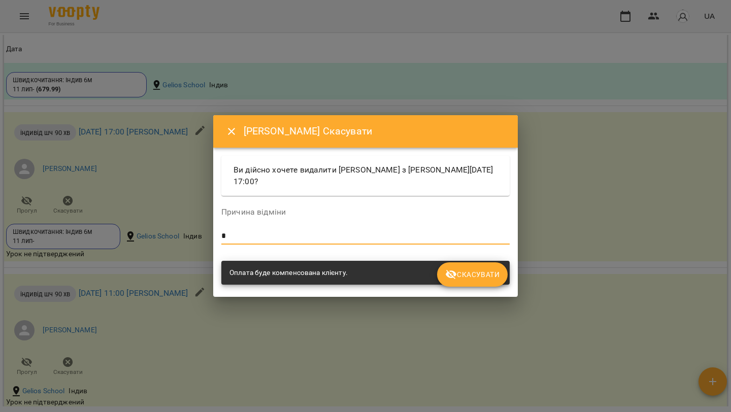
click at [468, 270] on span "Скасувати" at bounding box center [472, 275] width 54 height 12
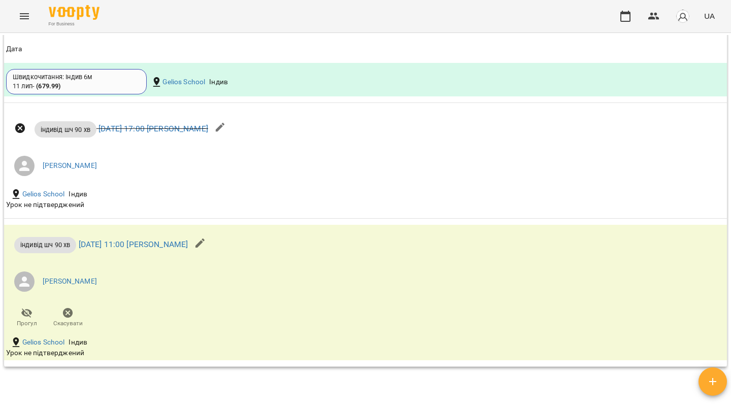
scroll to position [1923, 0]
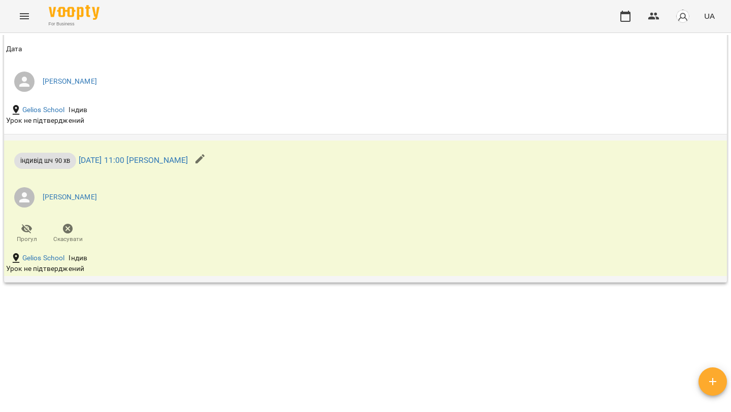
click at [83, 240] on button "Скасувати" at bounding box center [67, 234] width 41 height 28
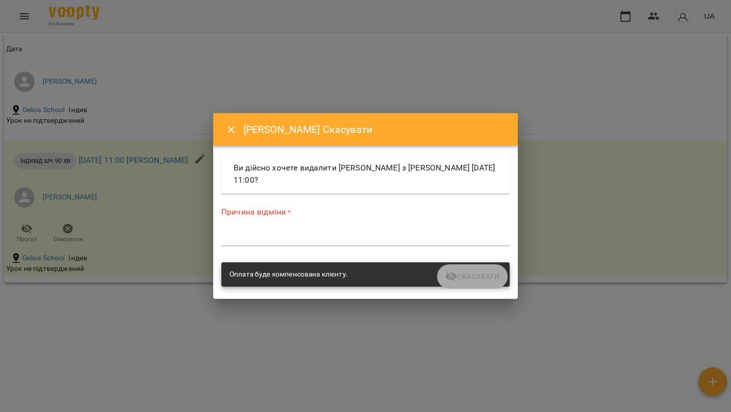
click at [301, 242] on textarea at bounding box center [365, 238] width 288 height 10
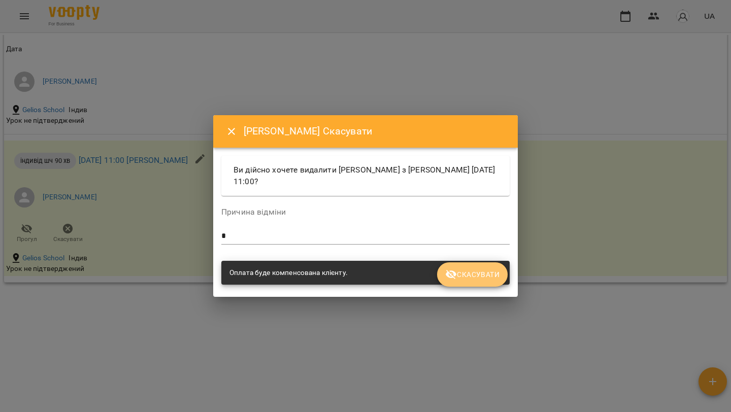
click at [479, 271] on span "Скасувати" at bounding box center [472, 275] width 54 height 12
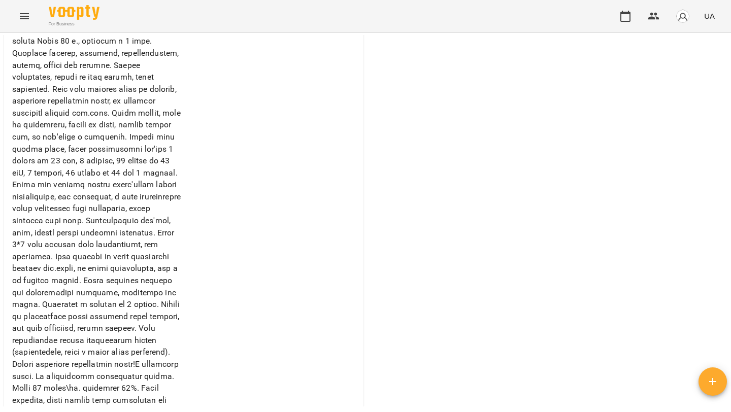
scroll to position [0, 0]
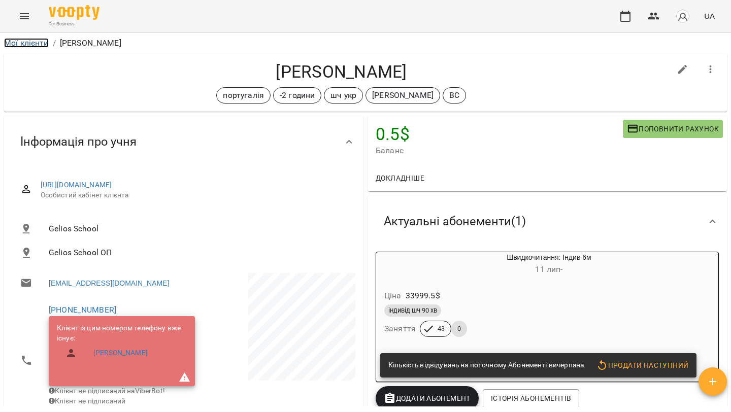
click at [38, 46] on link "Мої клієнти" at bounding box center [26, 43] width 45 height 10
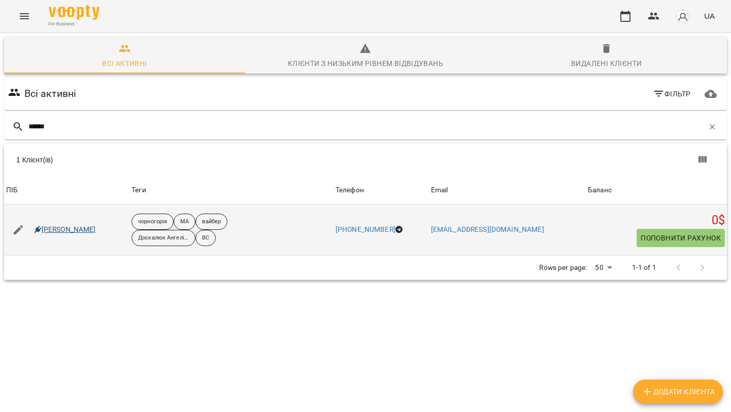
type input "******"
click at [79, 228] on link "[PERSON_NAME]" at bounding box center [65, 230] width 61 height 10
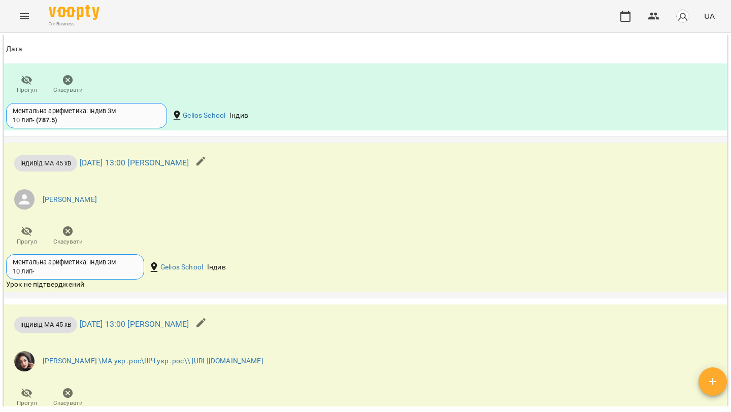
scroll to position [1363, 0]
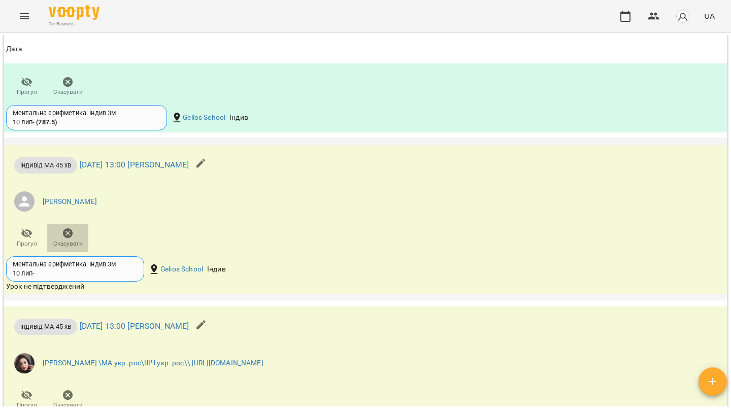
click at [73, 240] on icon "button" at bounding box center [68, 233] width 12 height 12
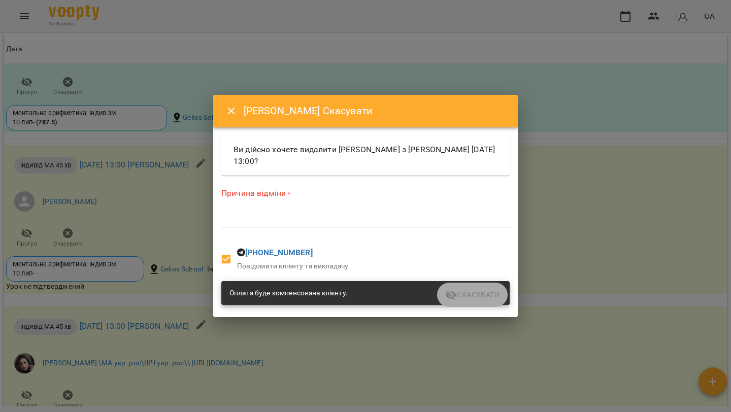
click at [251, 222] on textarea at bounding box center [365, 219] width 288 height 10
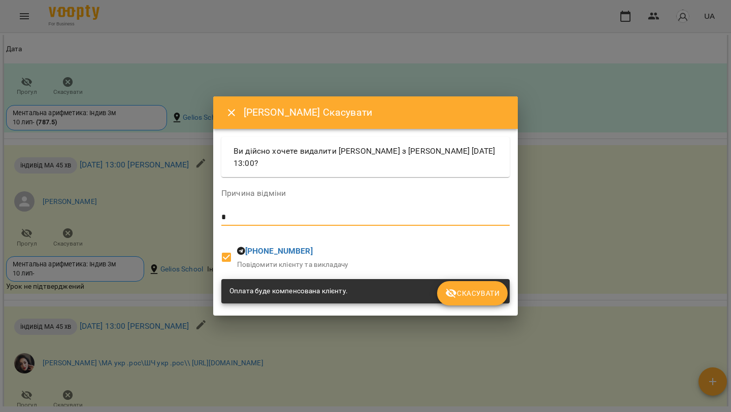
click at [490, 290] on span "Скасувати" at bounding box center [472, 293] width 54 height 12
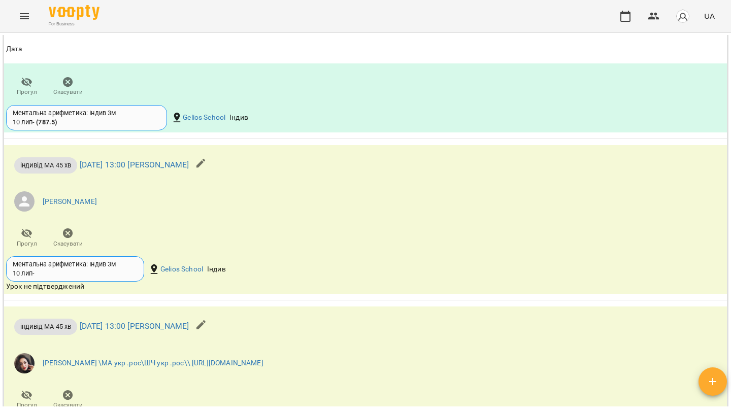
scroll to position [878, 0]
